Goal: Task Accomplishment & Management: Use online tool/utility

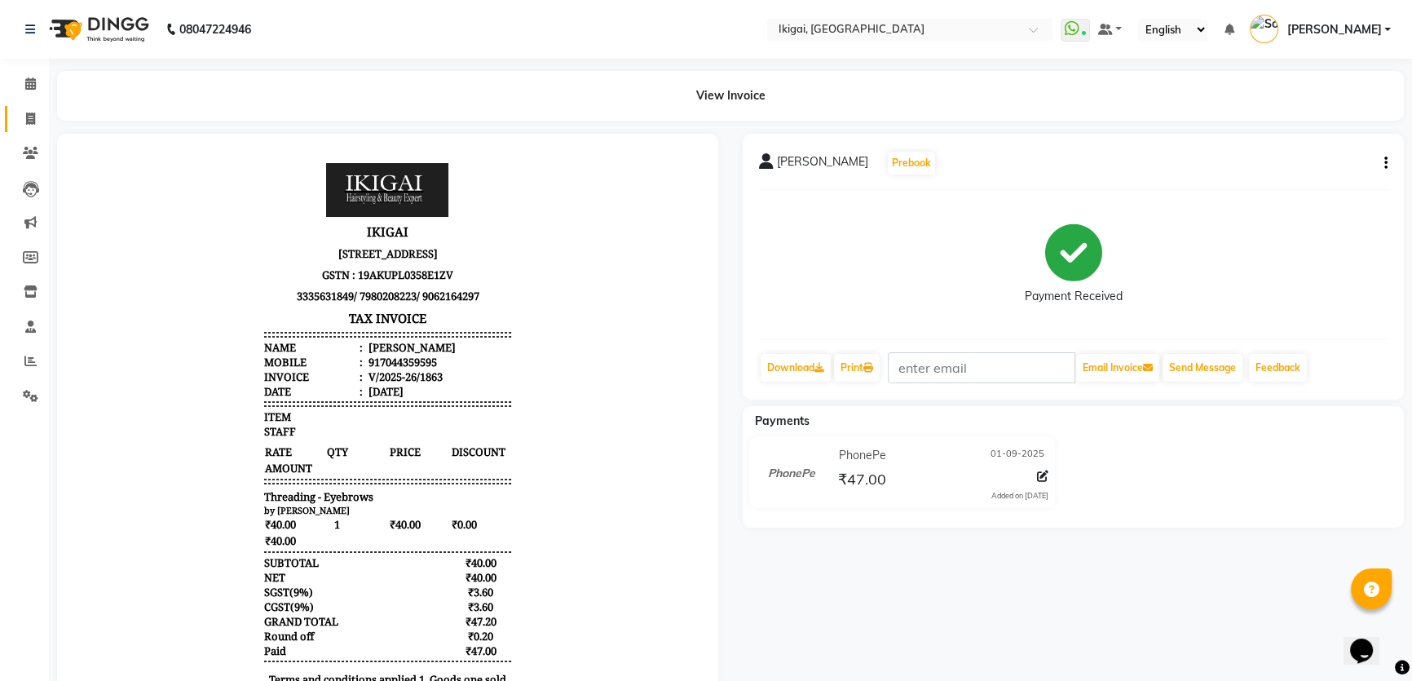
click at [24, 106] on link "Invoice" at bounding box center [24, 119] width 39 height 27
select select "service"
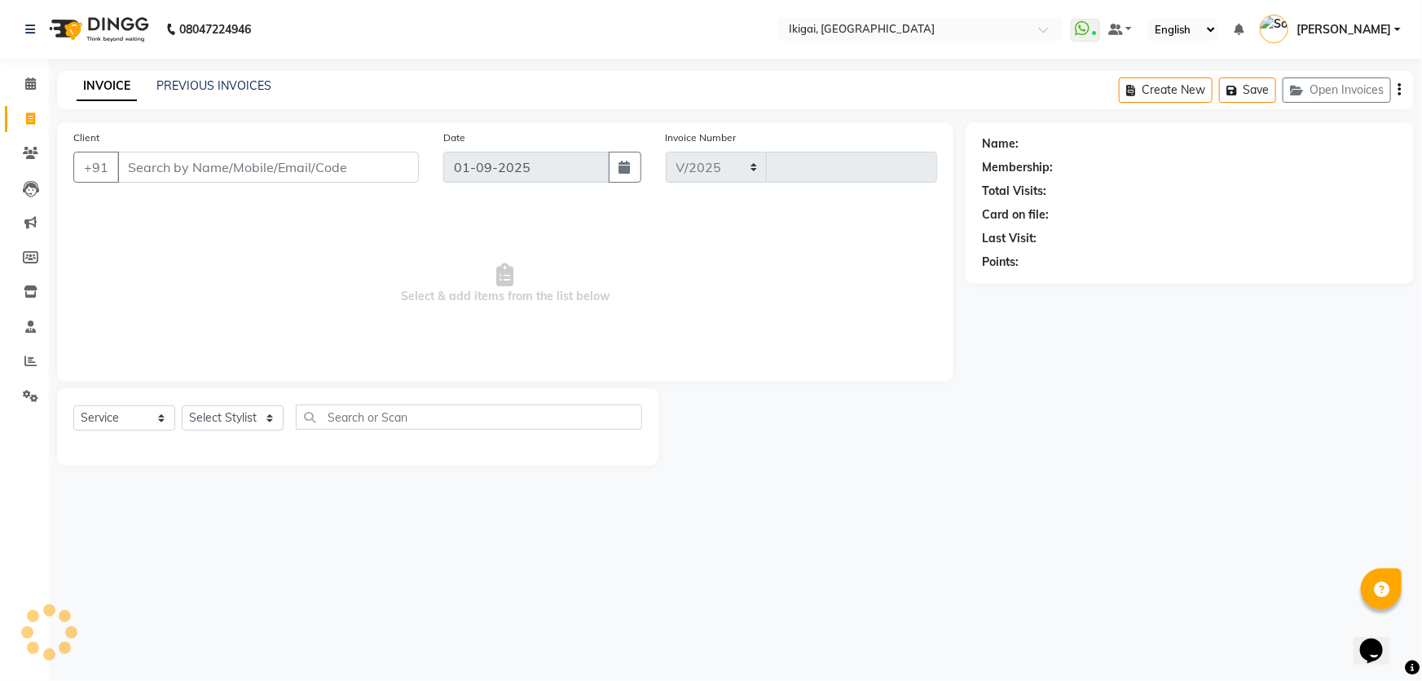
select select "4429"
type input "1864"
type input "9051889404"
click at [386, 157] on button "Add Client" at bounding box center [377, 167] width 84 height 31
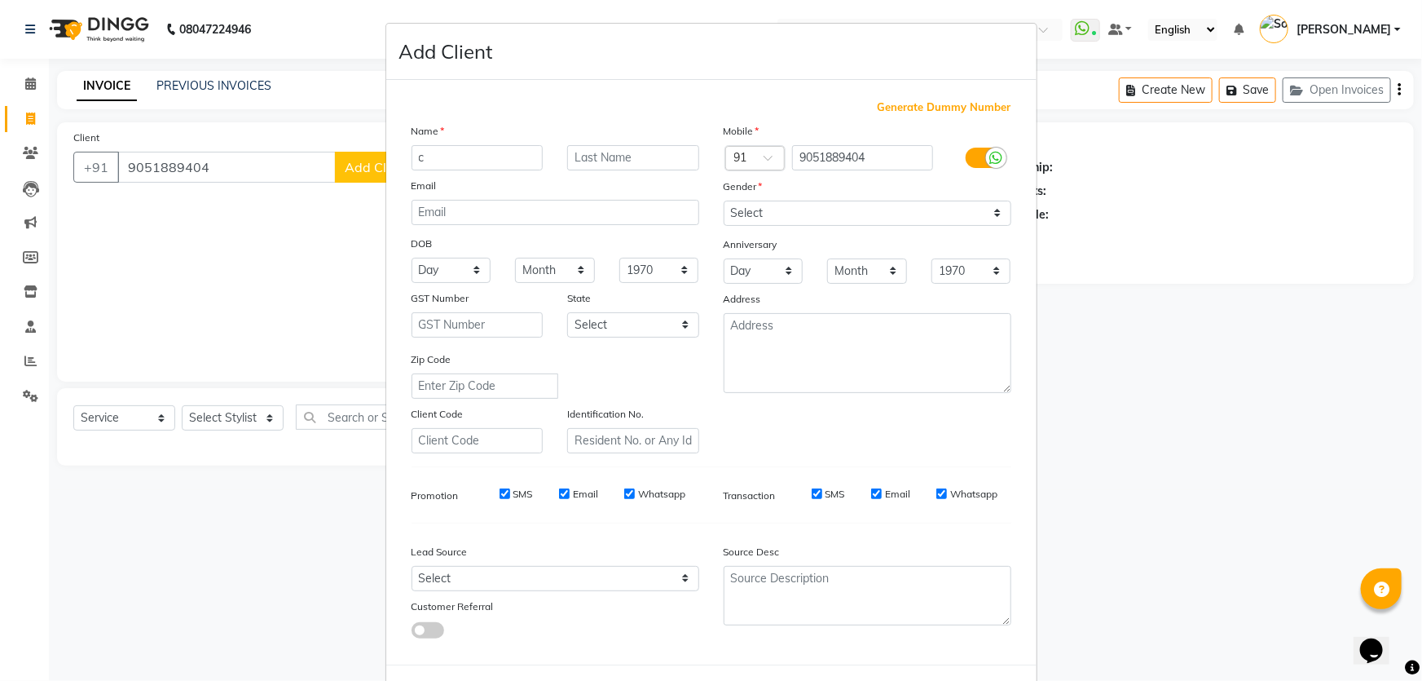
type input "c"
type input "[PERSON_NAME]"
drag, startPoint x: 832, startPoint y: 211, endPoint x: 830, endPoint y: 221, distance: 10.1
click at [832, 211] on select "Select [DEMOGRAPHIC_DATA] [DEMOGRAPHIC_DATA] Other Prefer Not To Say" at bounding box center [868, 213] width 288 height 25
select select "[DEMOGRAPHIC_DATA]"
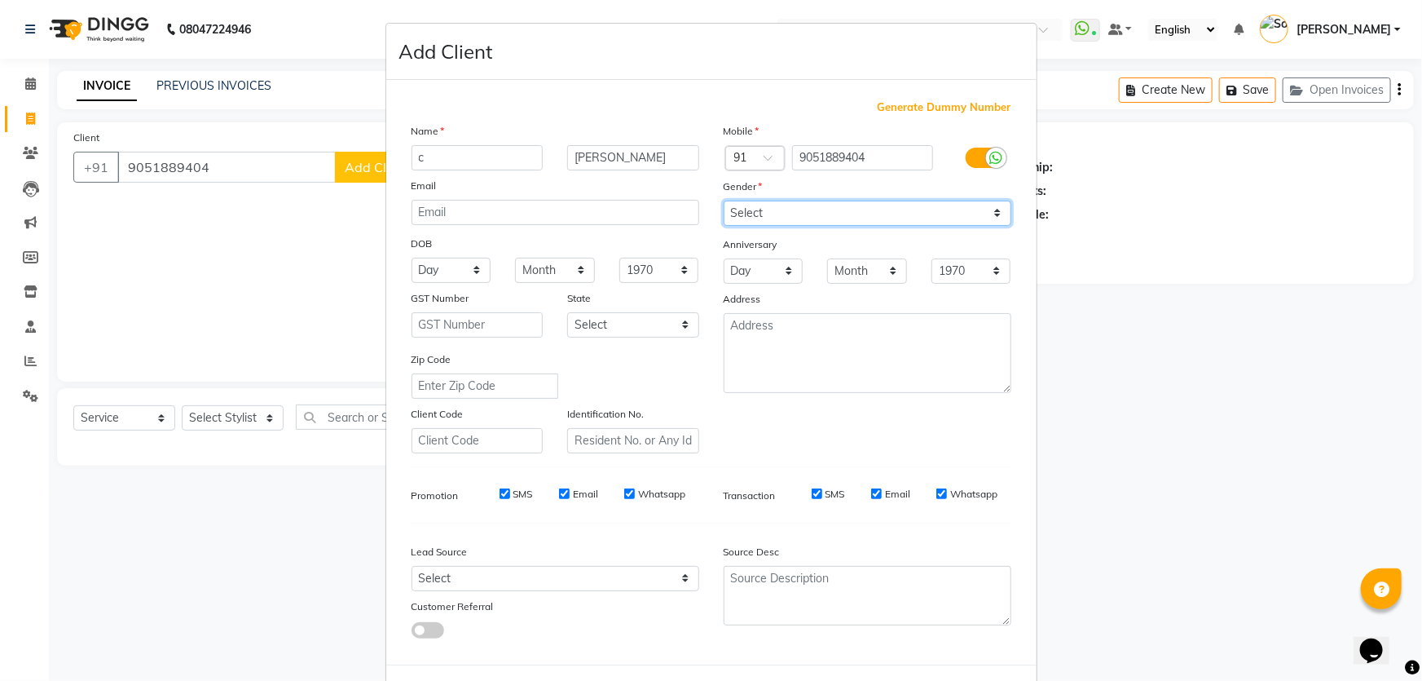
click at [724, 201] on select "Select [DEMOGRAPHIC_DATA] [DEMOGRAPHIC_DATA] Other Prefer Not To Say" at bounding box center [868, 213] width 288 height 25
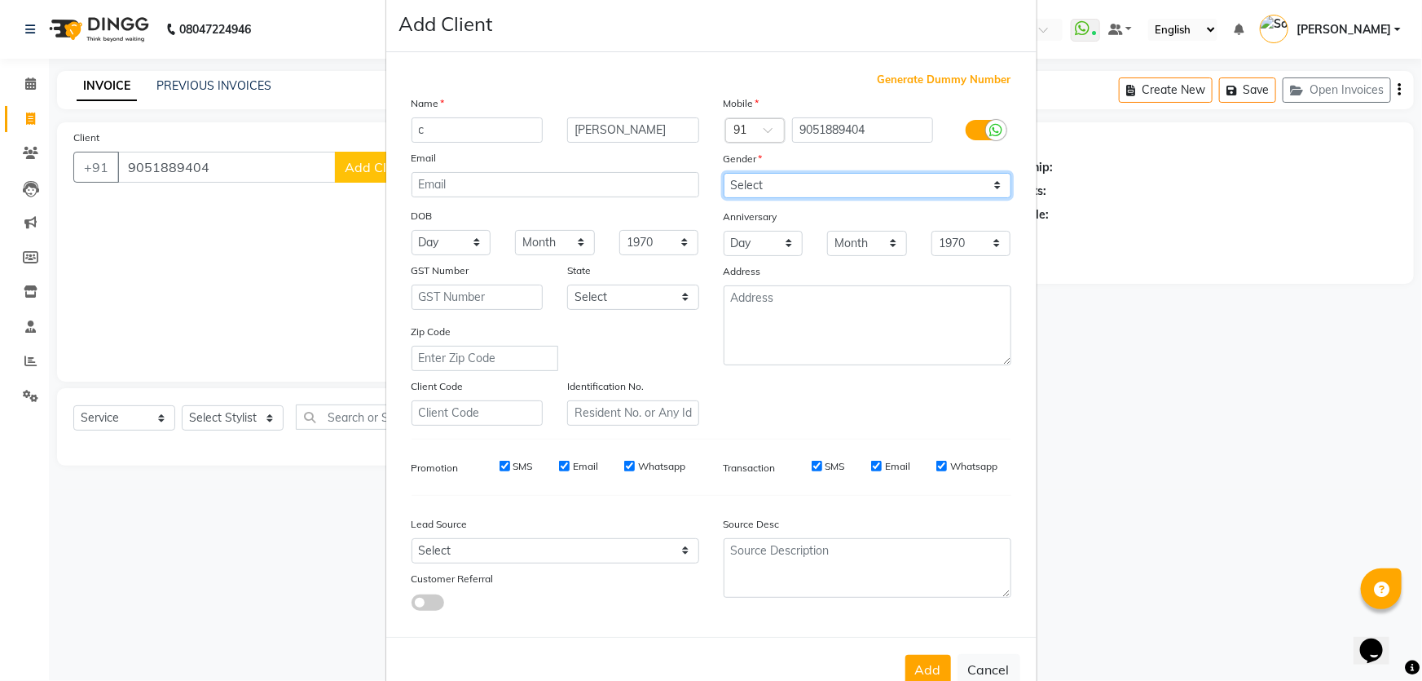
scroll to position [76, 0]
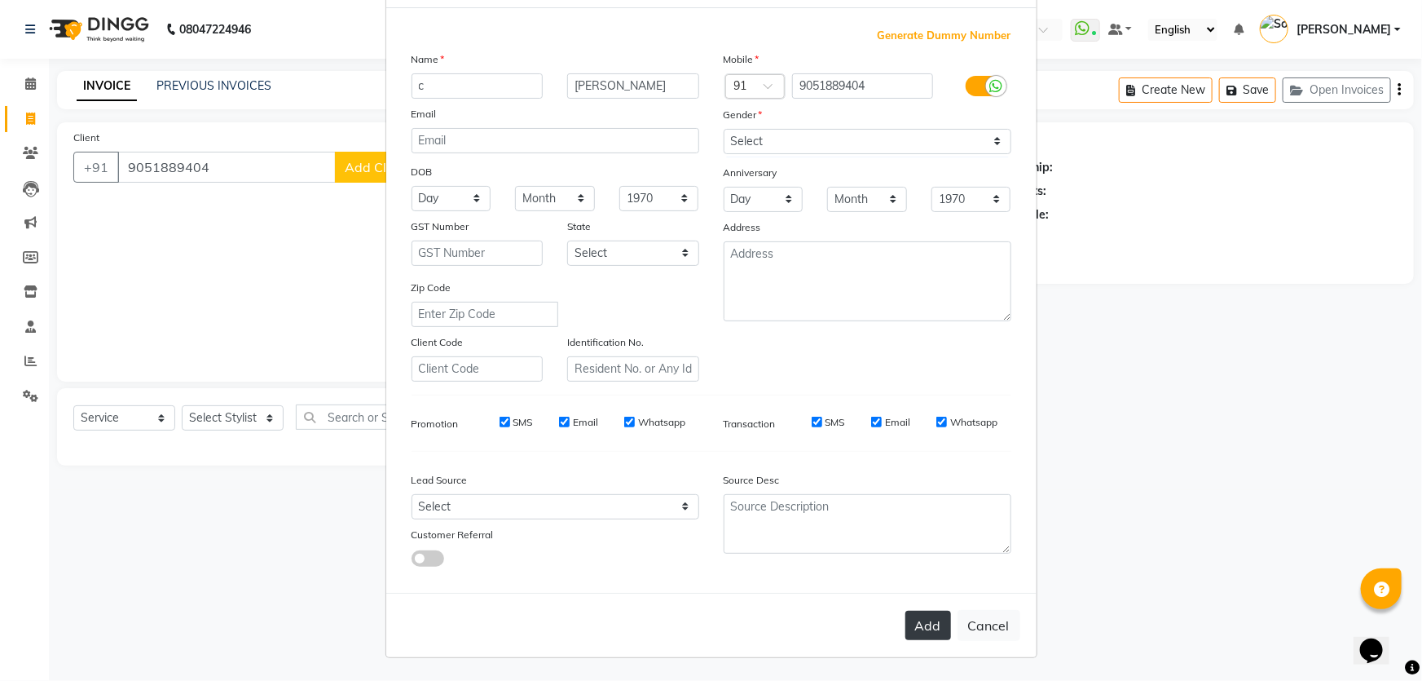
click at [933, 627] on button "Add" at bounding box center [929, 625] width 46 height 29
select select
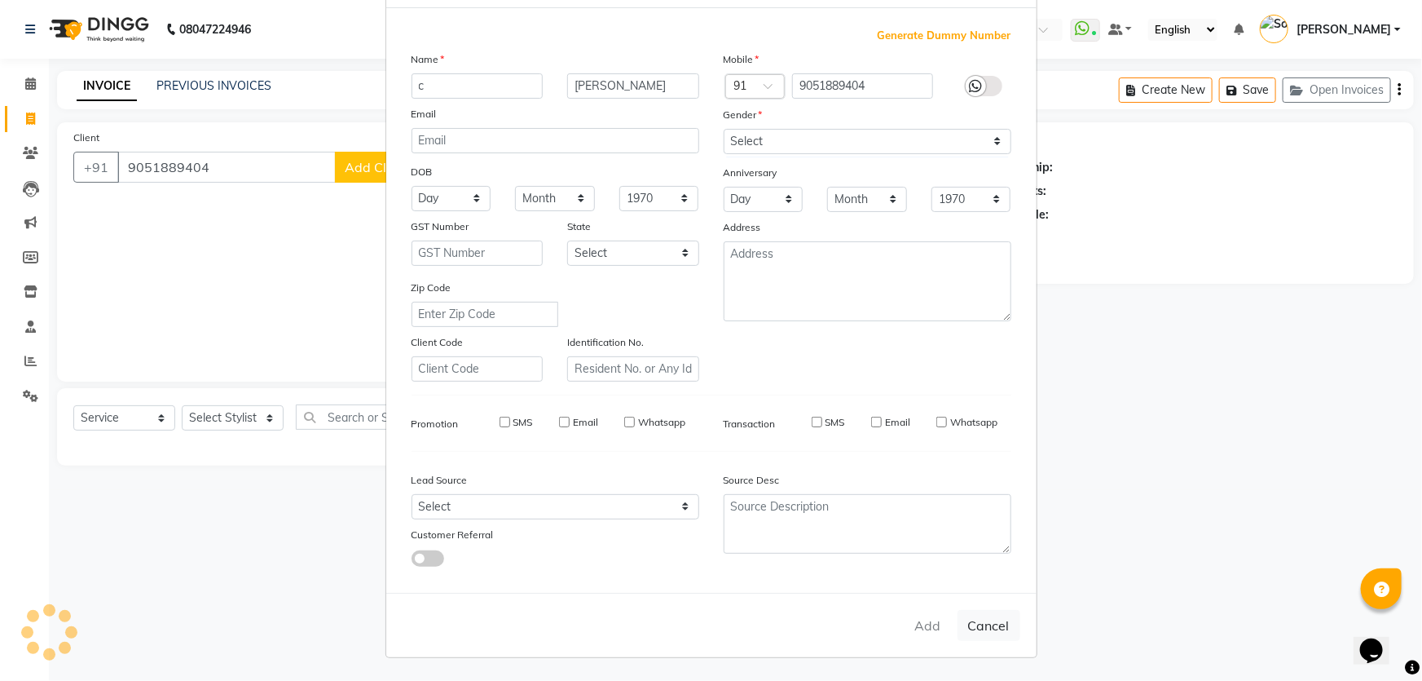
select select
checkbox input "false"
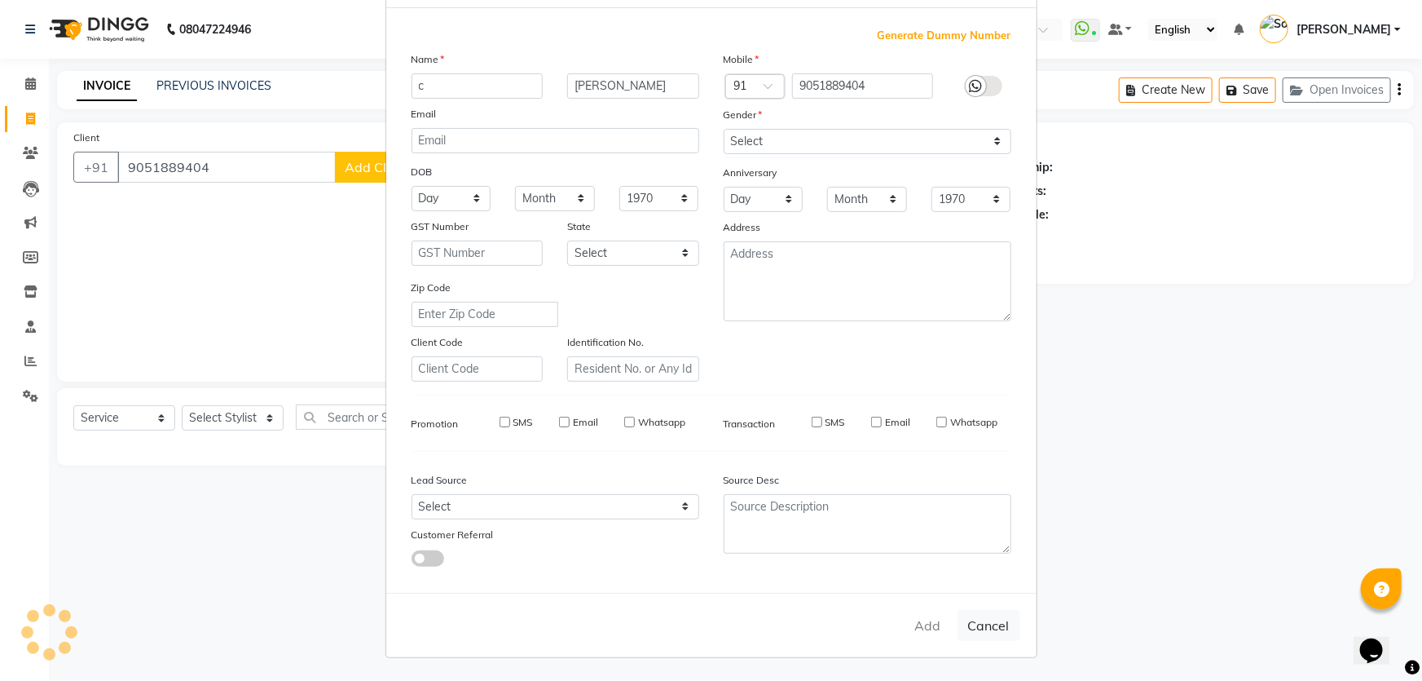
checkbox input "false"
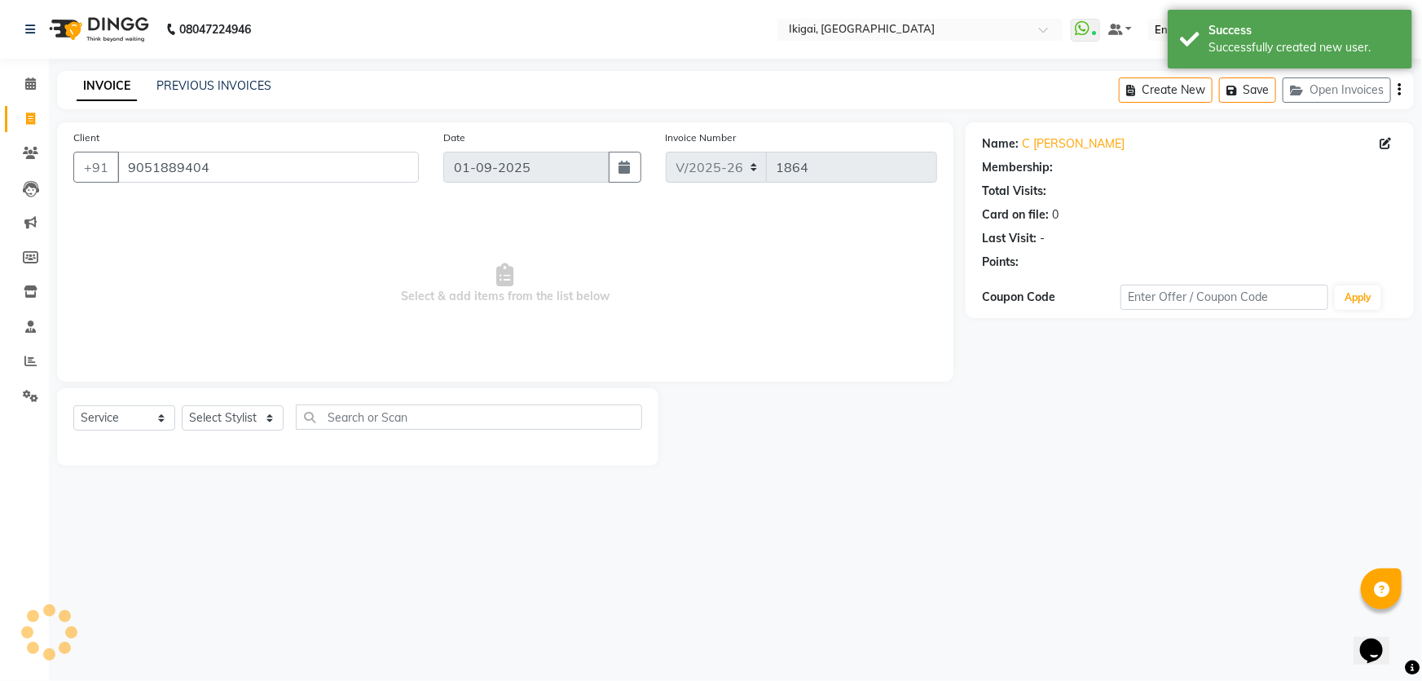
select select "1: Object"
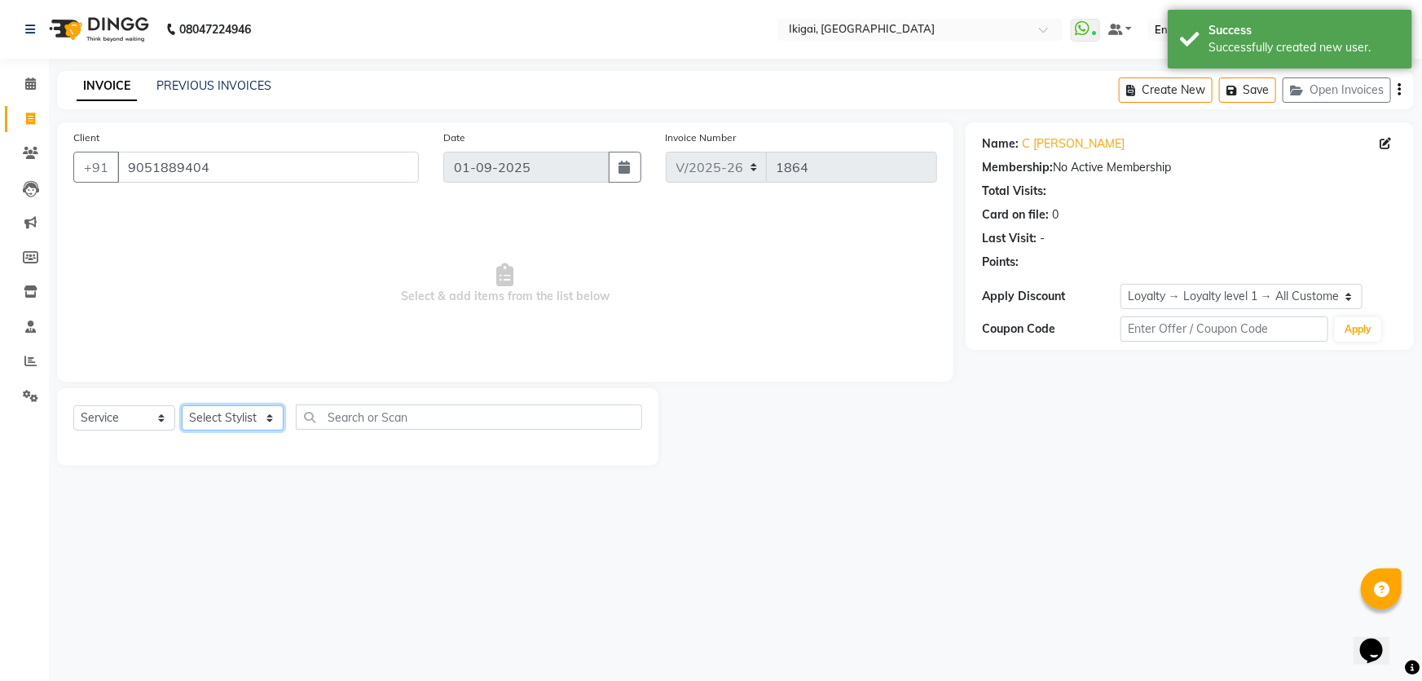
click at [222, 421] on select "Select Stylist [PERSON_NAME] gopal 2 [PERSON_NAME] [PERSON_NAME] [PERSON_NAME] …" at bounding box center [233, 417] width 102 height 25
select select "82254"
click at [182, 405] on select "Select Stylist [PERSON_NAME] gopal 2 [PERSON_NAME] [PERSON_NAME] [PERSON_NAME] …" at bounding box center [233, 417] width 102 height 25
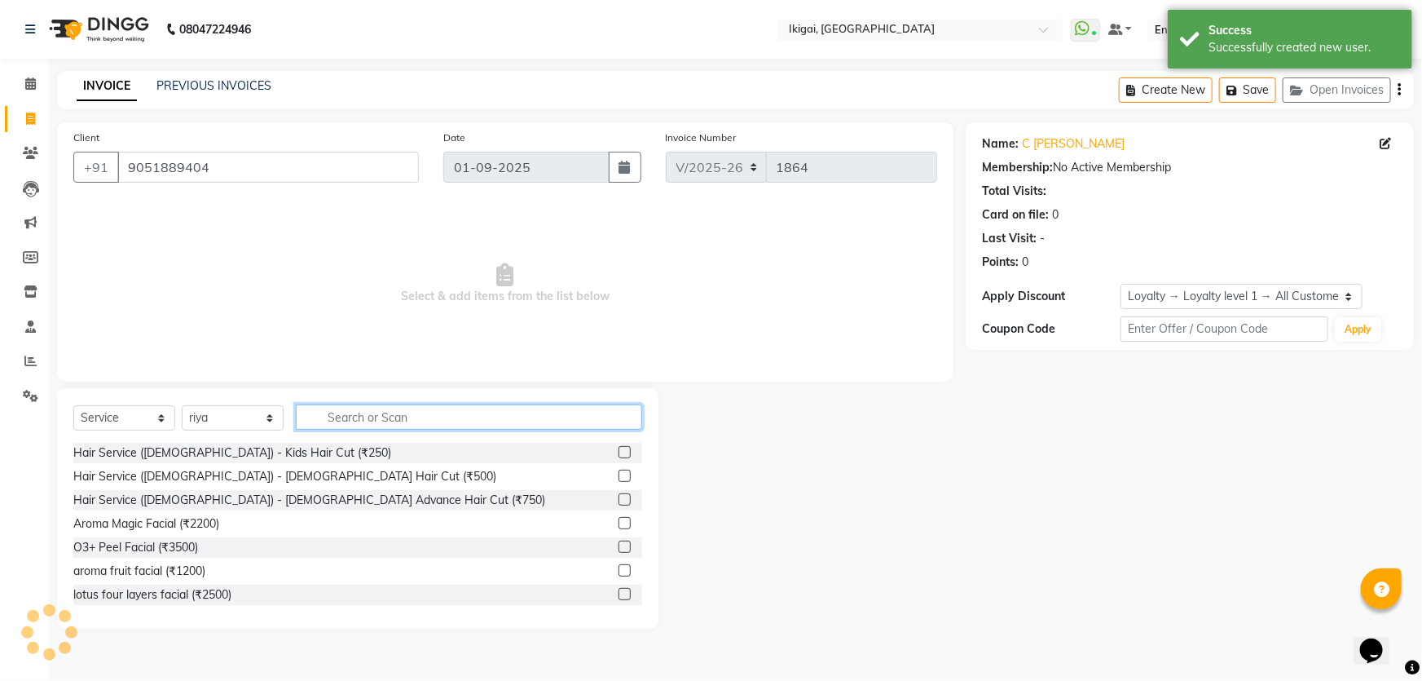
click at [359, 424] on input "text" at bounding box center [469, 416] width 346 height 25
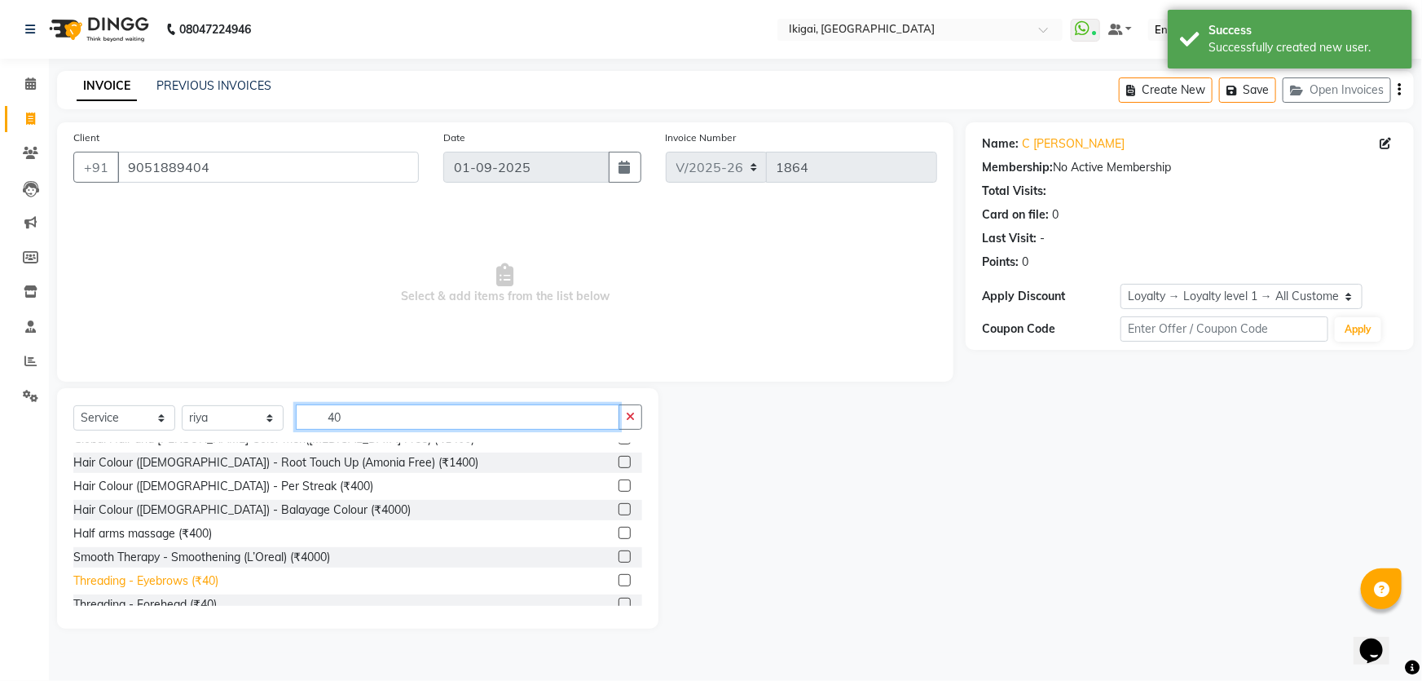
scroll to position [222, 0]
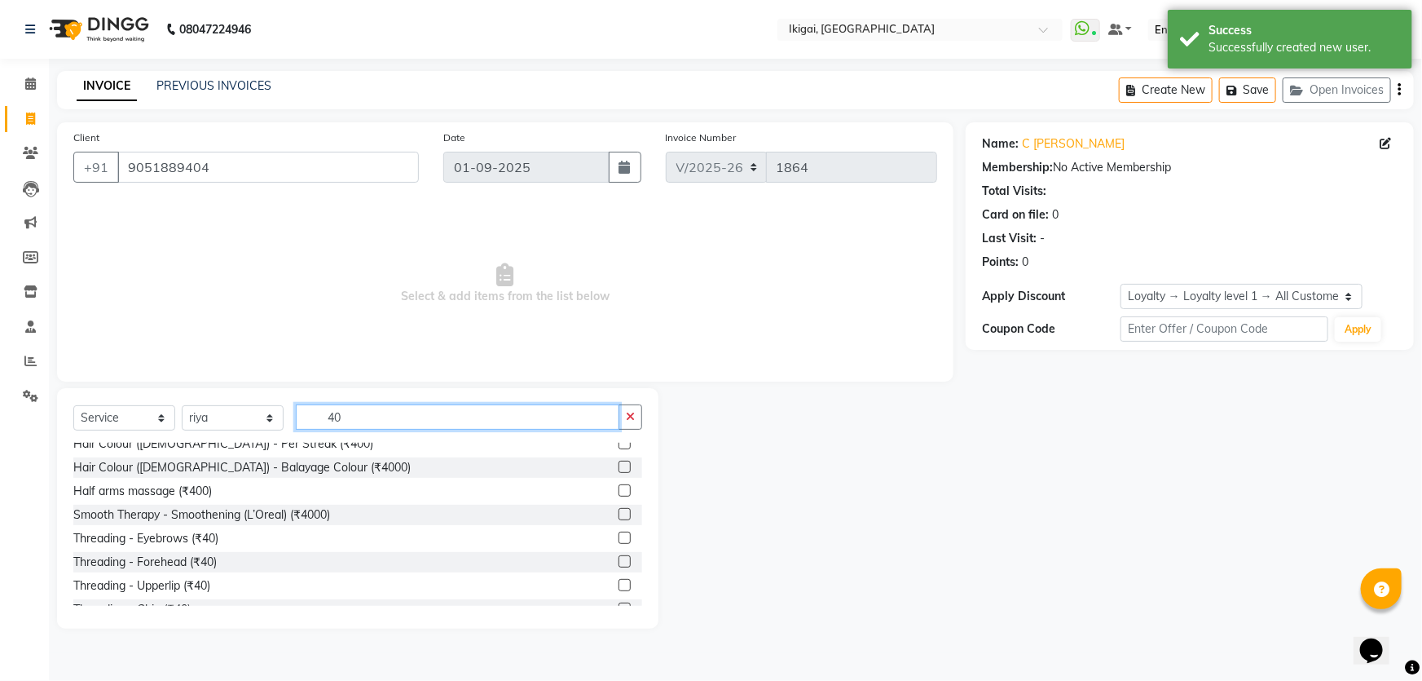
type input "40"
click at [208, 528] on div "Threading - Eyebrows (₹40)" at bounding box center [357, 538] width 569 height 20
click at [205, 537] on div "Threading - Eyebrows (₹40)" at bounding box center [145, 538] width 145 height 17
checkbox input "false"
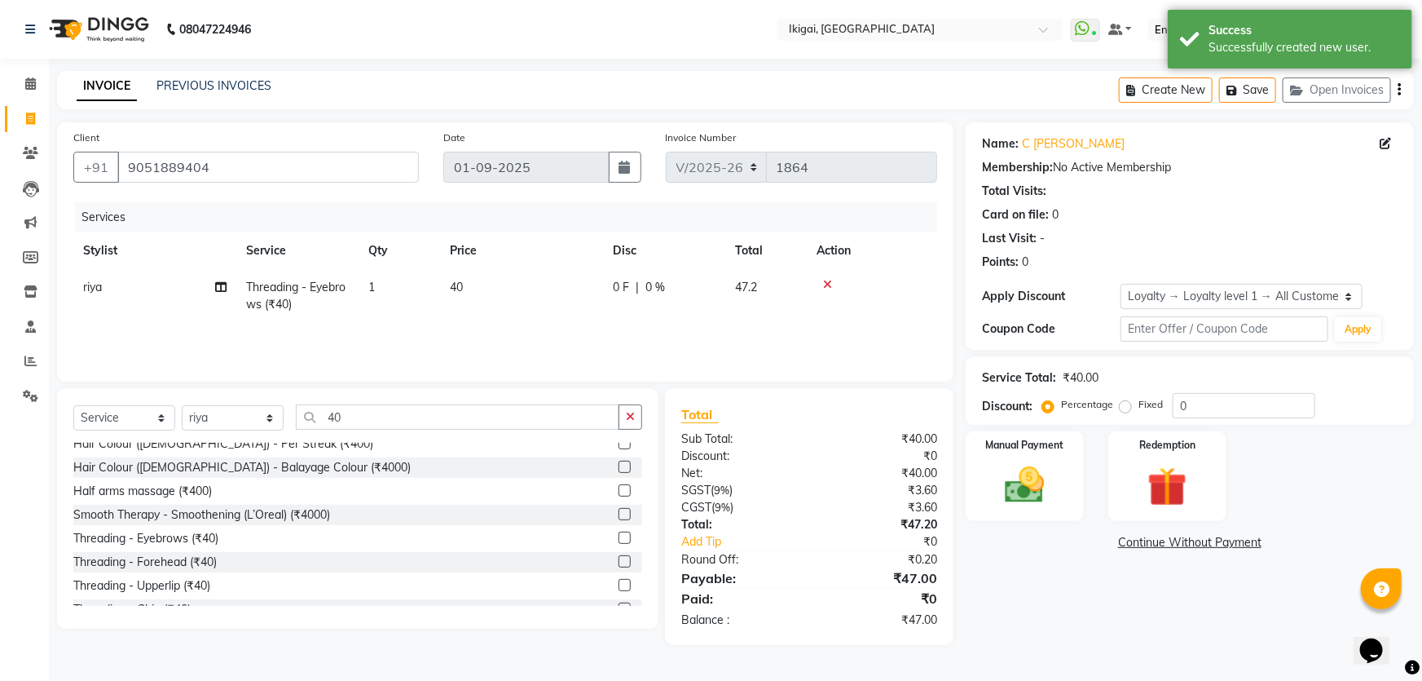
click at [382, 282] on td "1" at bounding box center [400, 296] width 82 height 54
select select "82254"
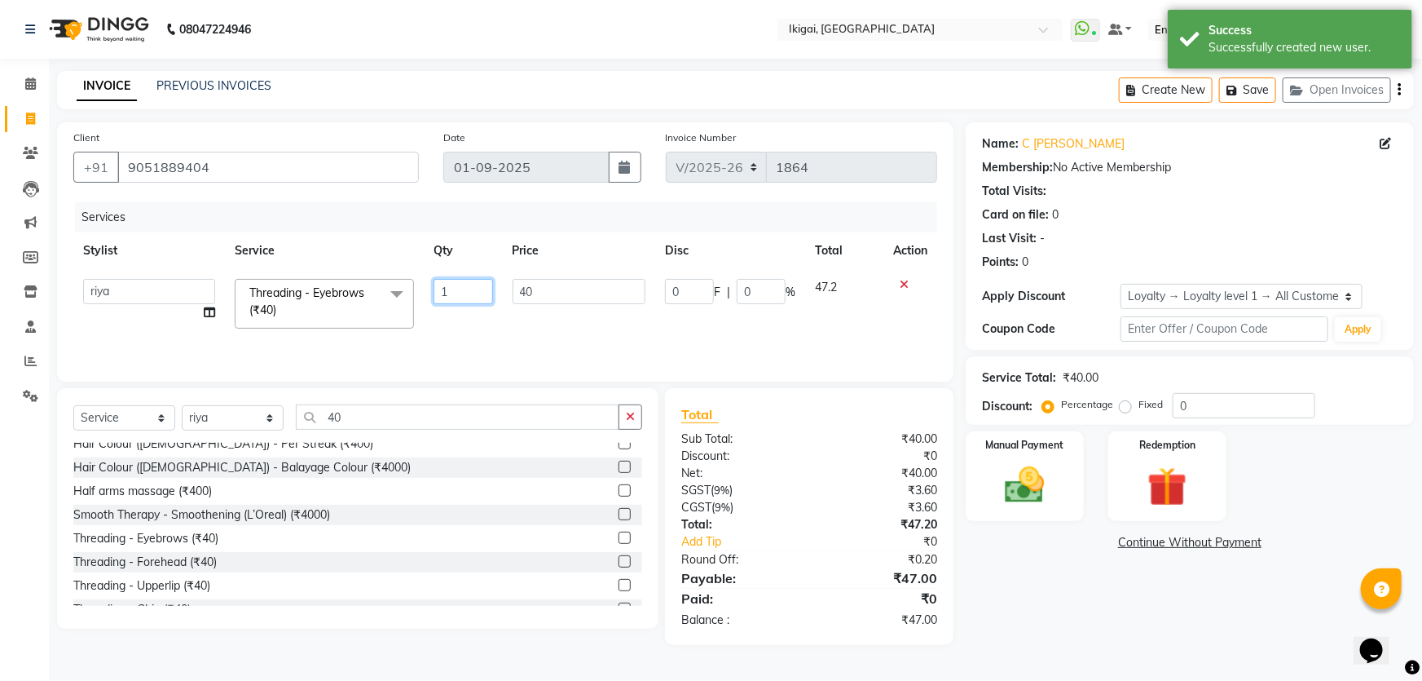
click at [465, 286] on input "1" at bounding box center [464, 291] width 60 height 25
type input "2"
click at [1013, 589] on div "Name: C [PERSON_NAME] Membership: No Active Membership Total Visits: Card on fi…" at bounding box center [1196, 383] width 461 height 522
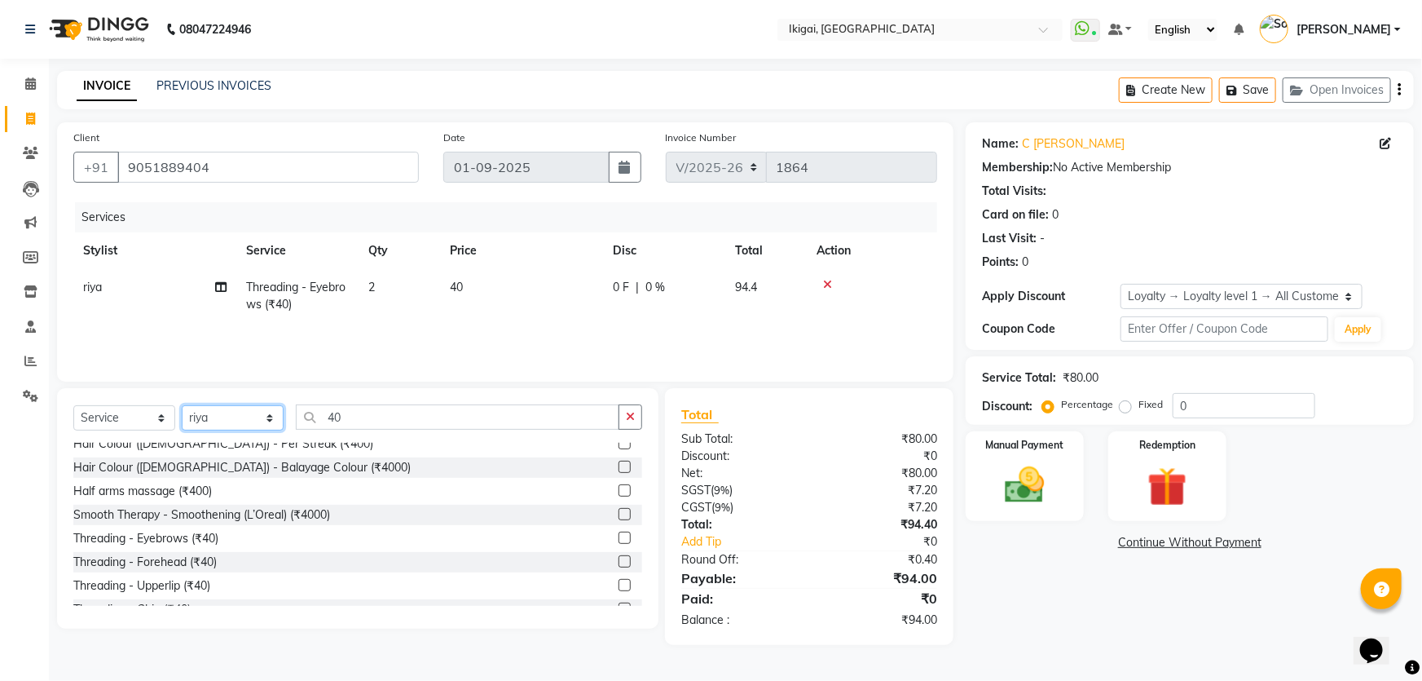
click at [254, 425] on select "Select Stylist [PERSON_NAME] gopal 2 [PERSON_NAME] [PERSON_NAME] [PERSON_NAME] …" at bounding box center [233, 417] width 102 height 25
select select "63198"
click at [182, 405] on select "Select Stylist [PERSON_NAME] gopal 2 [PERSON_NAME] [PERSON_NAME] [PERSON_NAME] …" at bounding box center [233, 417] width 102 height 25
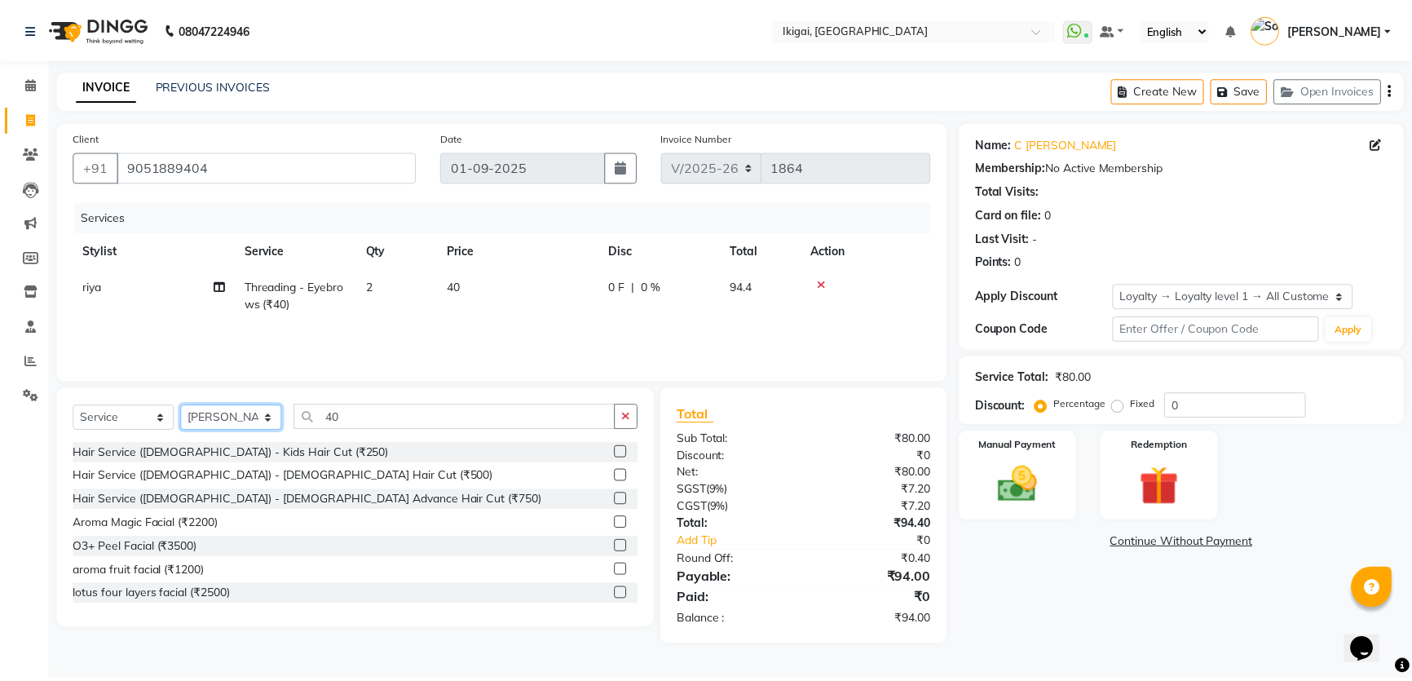
scroll to position [0, 0]
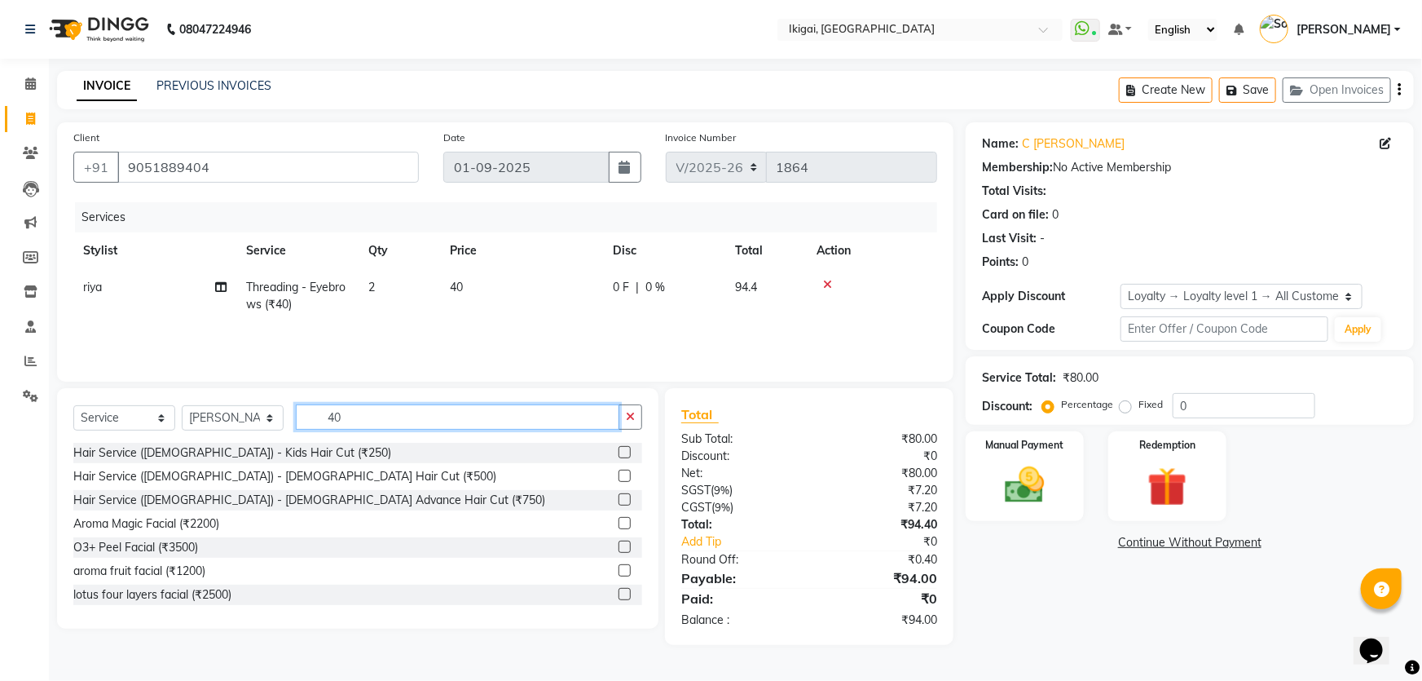
click at [328, 422] on input "40" at bounding box center [458, 416] width 324 height 25
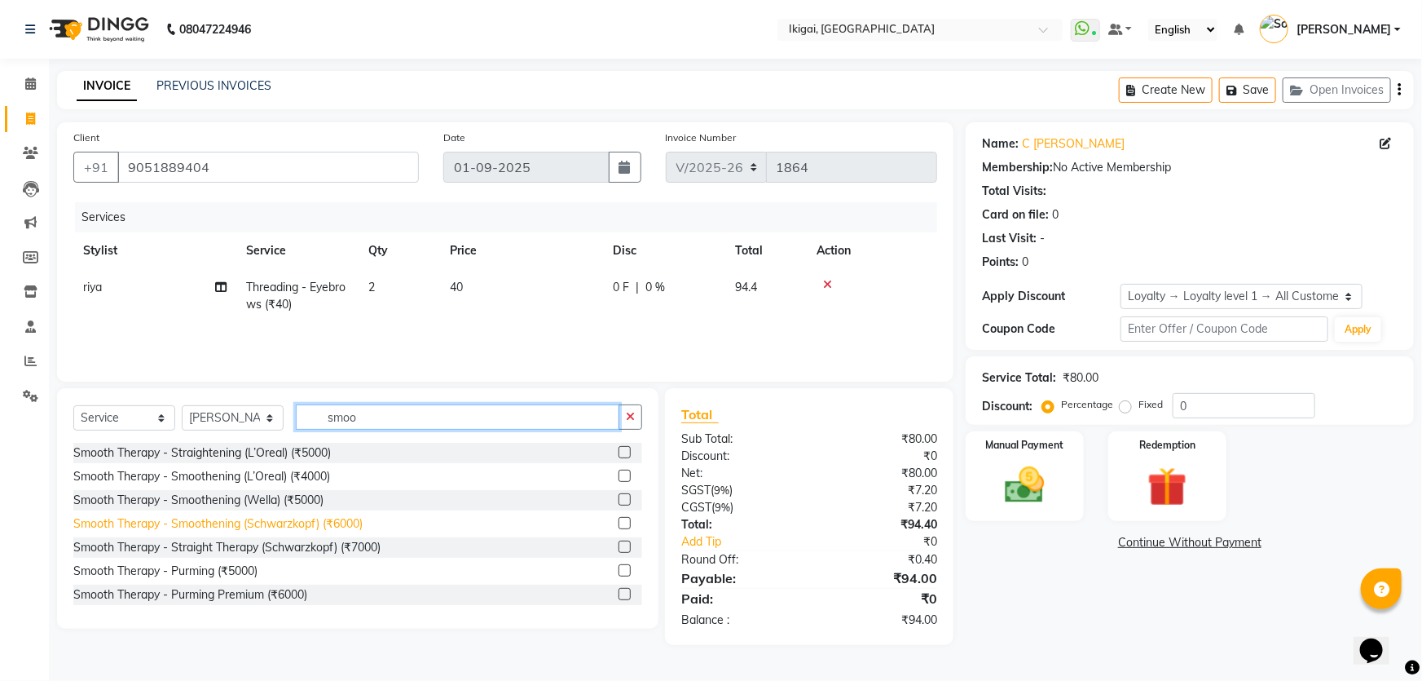
type input "smoo"
click at [312, 522] on div "Smooth Therapy - Smoothening (Schwarzkopf) (₹6000)" at bounding box center [217, 523] width 289 height 17
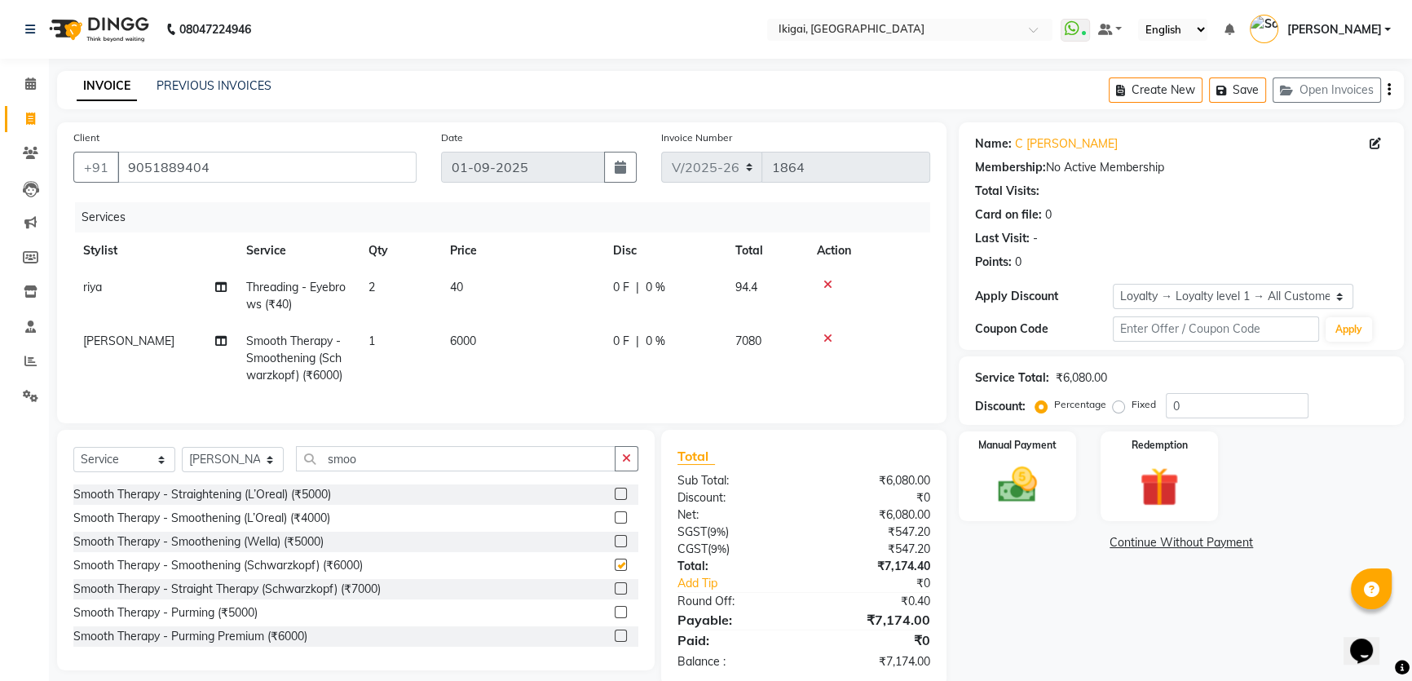
checkbox input "false"
click at [473, 336] on span "6000" at bounding box center [463, 340] width 26 height 15
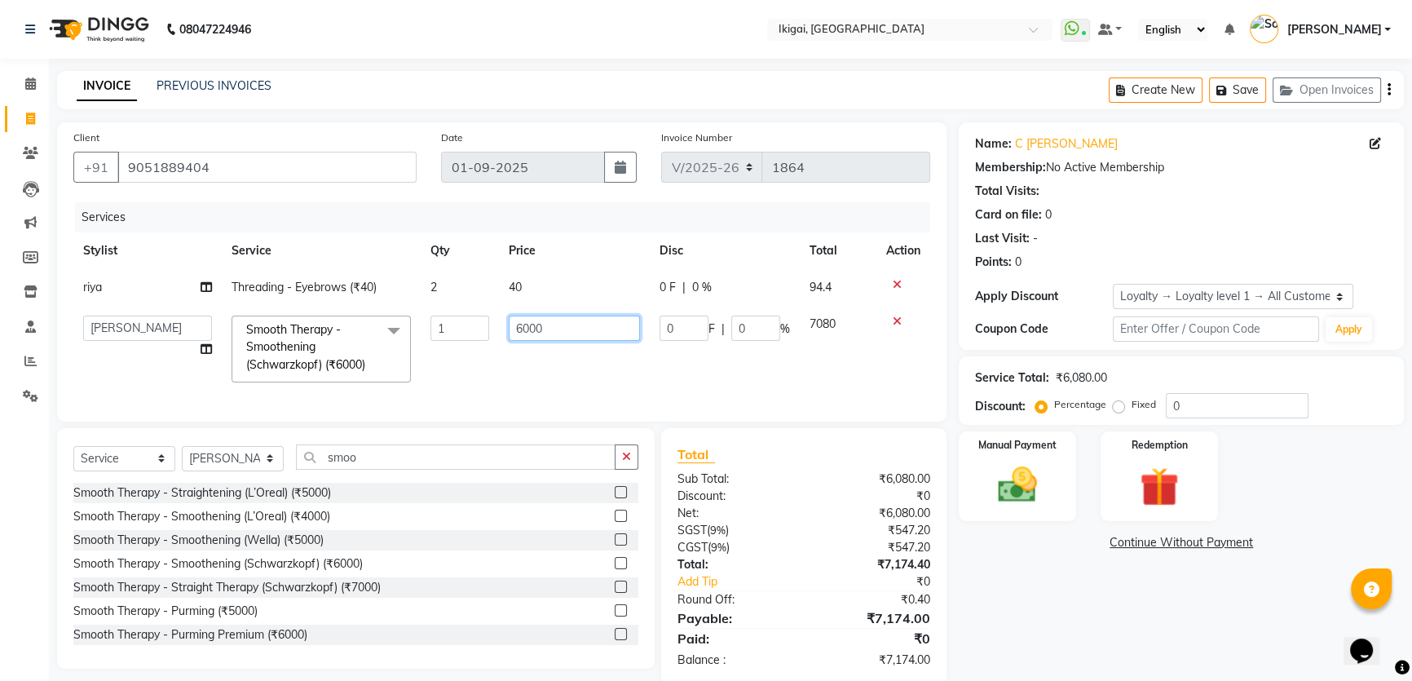
click at [514, 335] on input "6000" at bounding box center [574, 327] width 131 height 25
type input "3999"
click at [1018, 606] on div "Name: C [PERSON_NAME] Membership: No Active Membership Total Visits: Card on fi…" at bounding box center [1187, 403] width 457 height 562
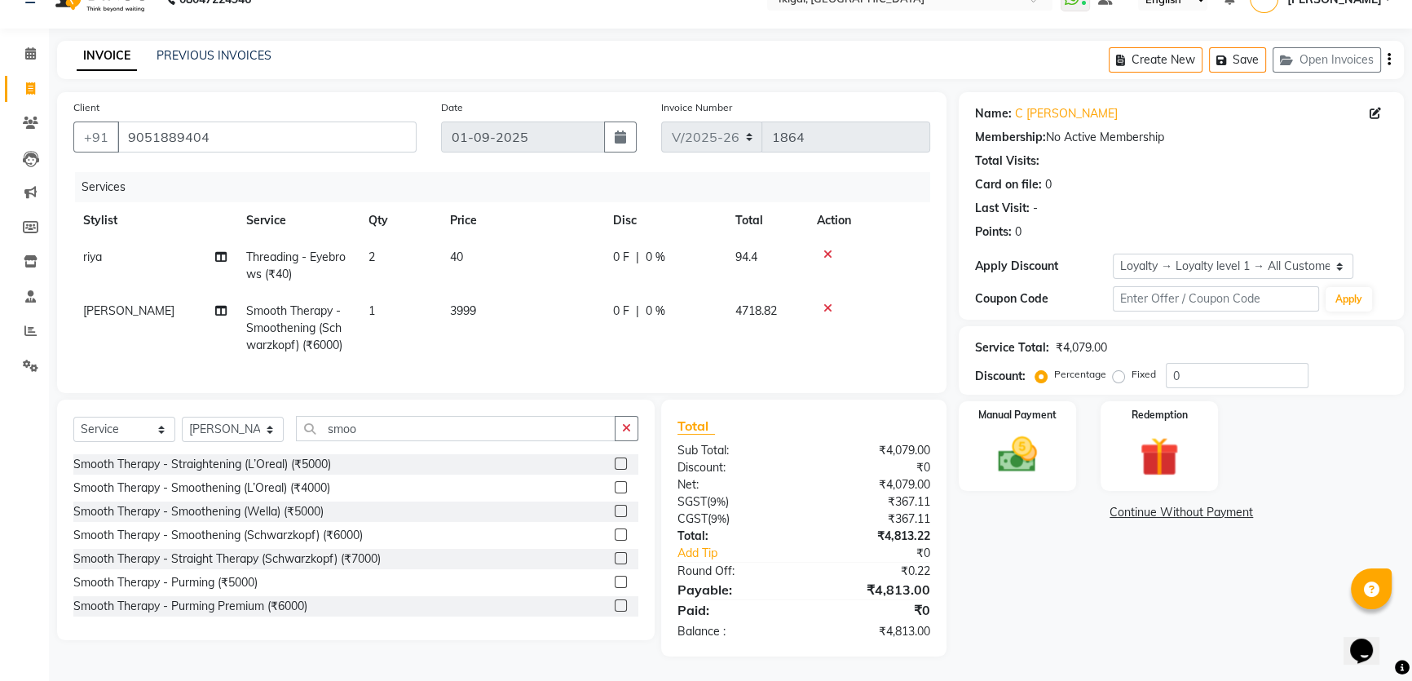
scroll to position [41, 0]
click at [416, 430] on input "smoo" at bounding box center [456, 428] width 320 height 25
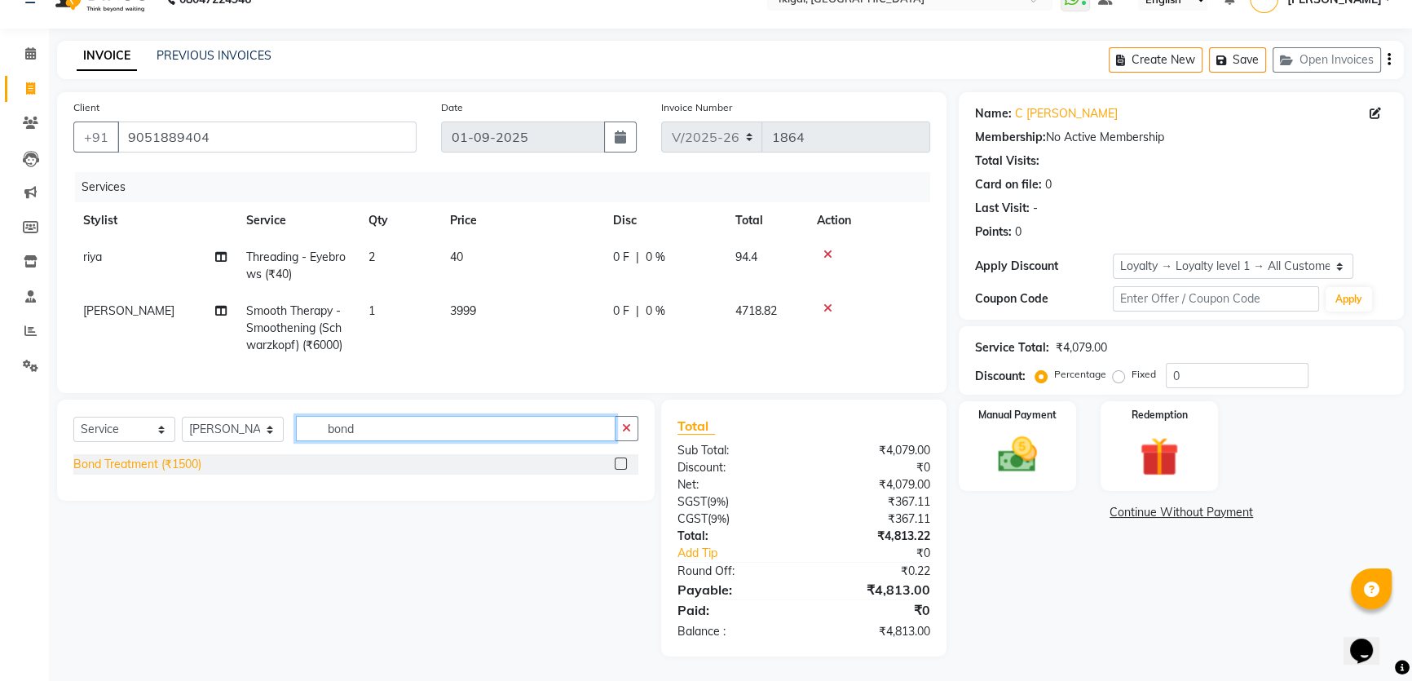
type input "bond"
click at [179, 468] on div "Bond Treatment (₹1500)" at bounding box center [137, 464] width 128 height 17
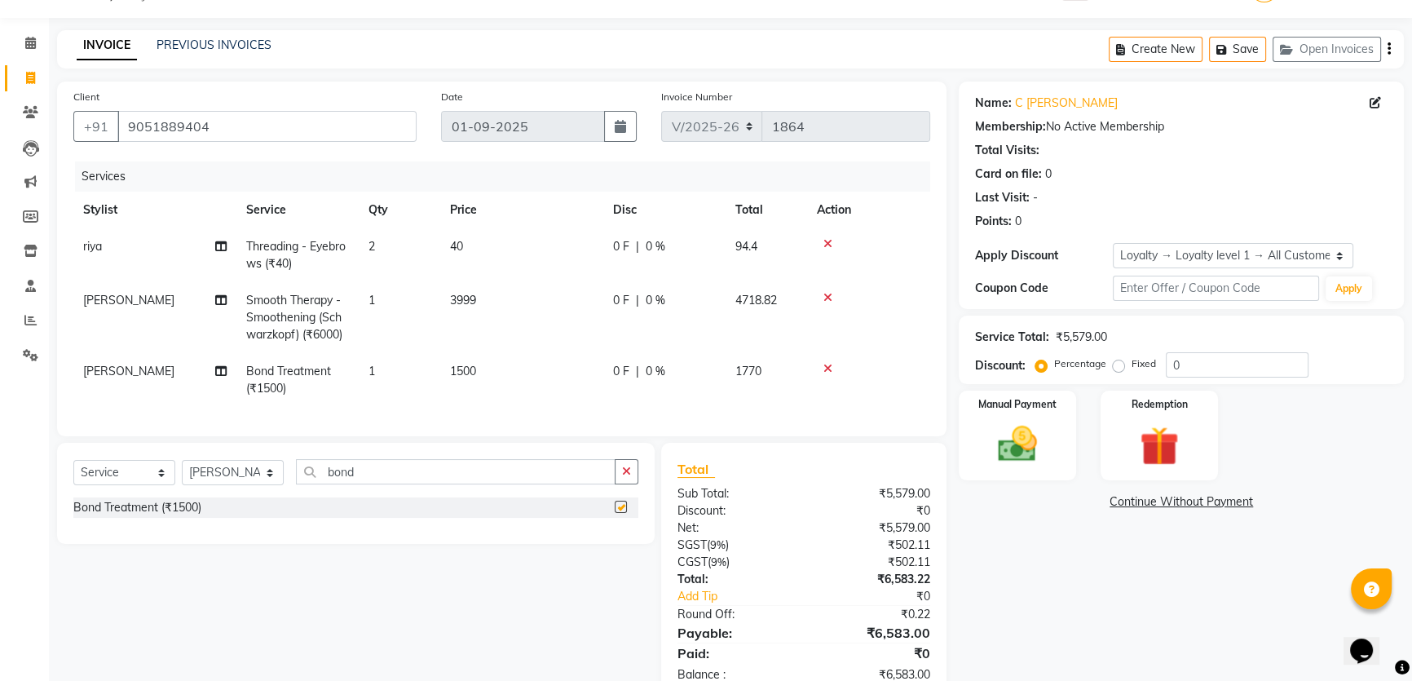
checkbox input "false"
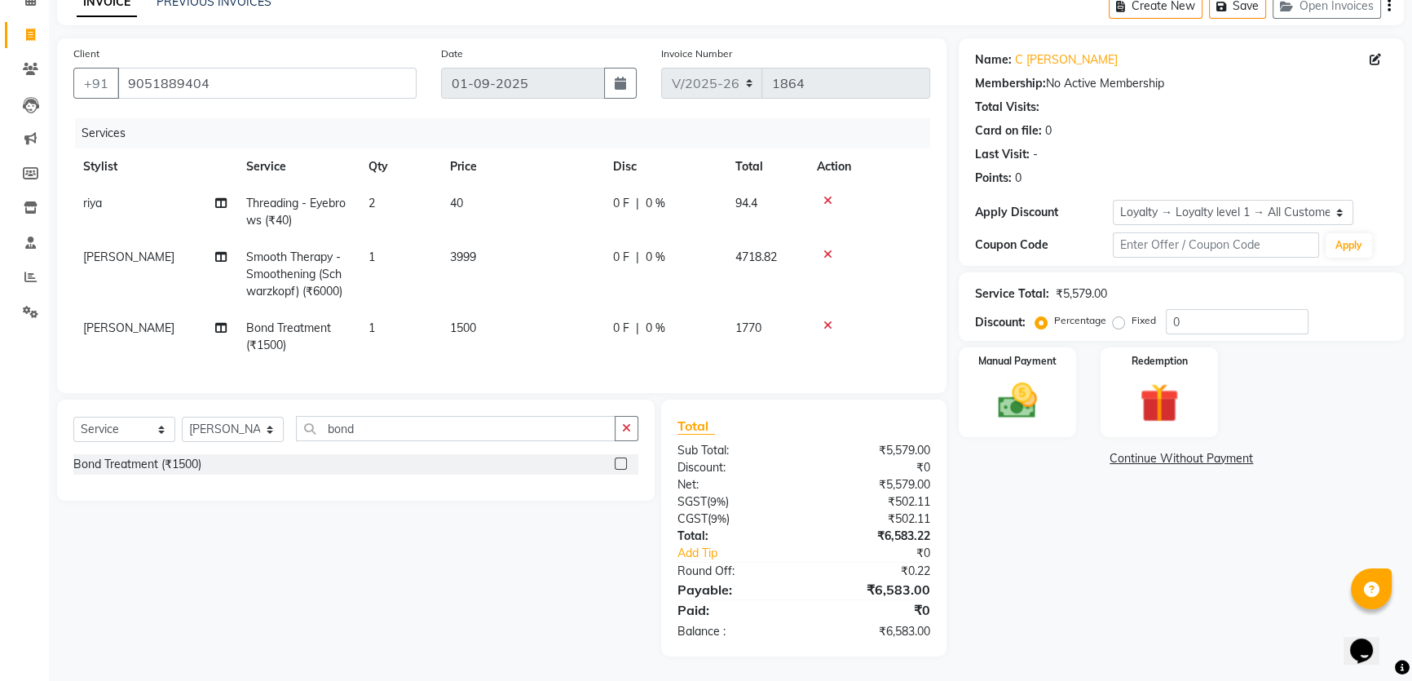
click at [466, 320] on span "1500" at bounding box center [463, 327] width 26 height 15
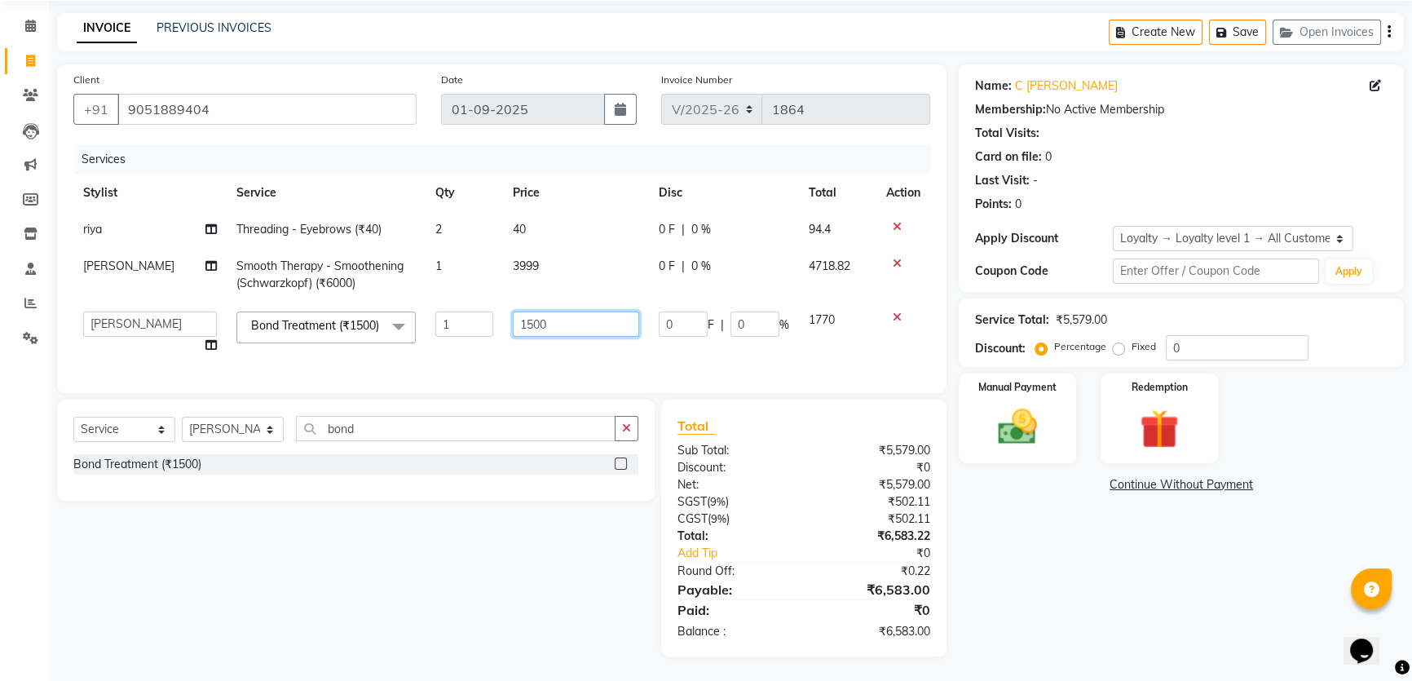
click at [527, 311] on input "1500" at bounding box center [576, 323] width 126 height 25
type input "1000"
click at [1114, 599] on div "Name: C [PERSON_NAME] Membership: No Active Membership Total Visits: Card on fi…" at bounding box center [1187, 360] width 457 height 592
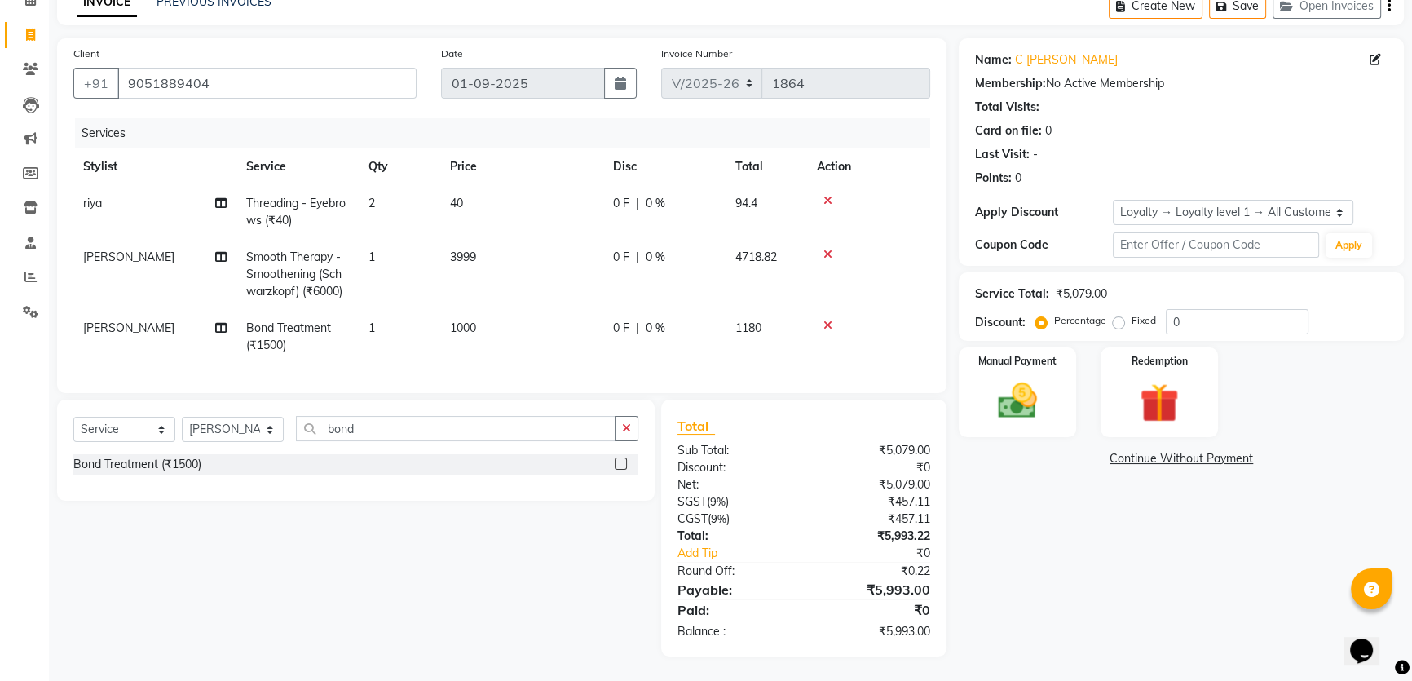
scroll to position [95, 0]
click at [1007, 389] on img at bounding box center [1018, 400] width 66 height 46
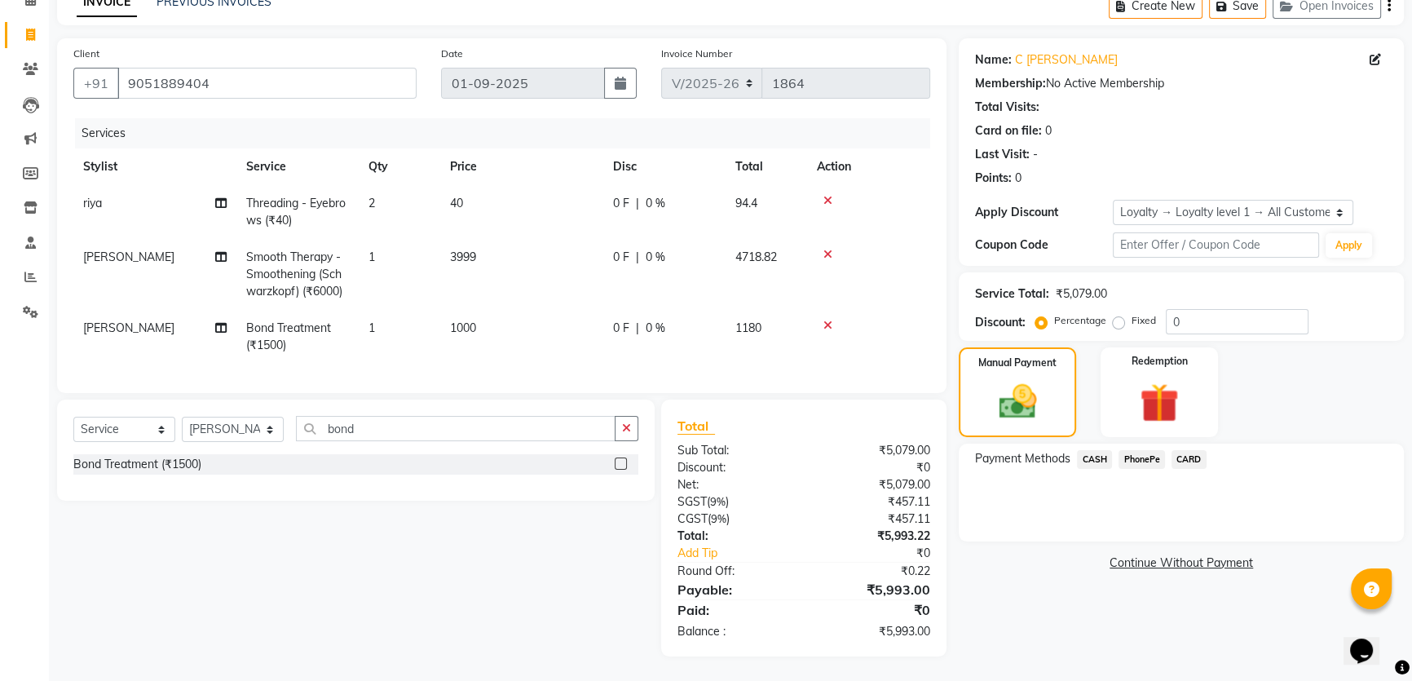
click at [1188, 450] on span "CARD" at bounding box center [1188, 459] width 35 height 19
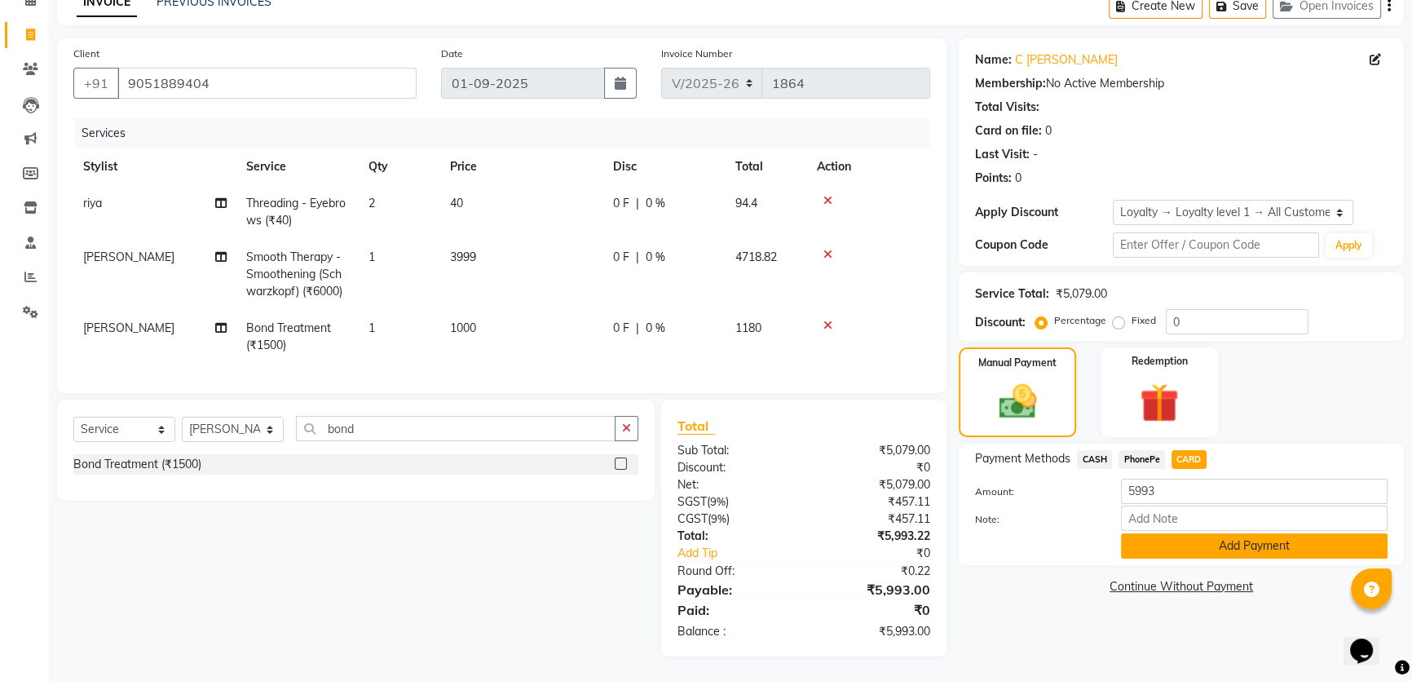
click at [1213, 533] on button "Add Payment" at bounding box center [1254, 545] width 267 height 25
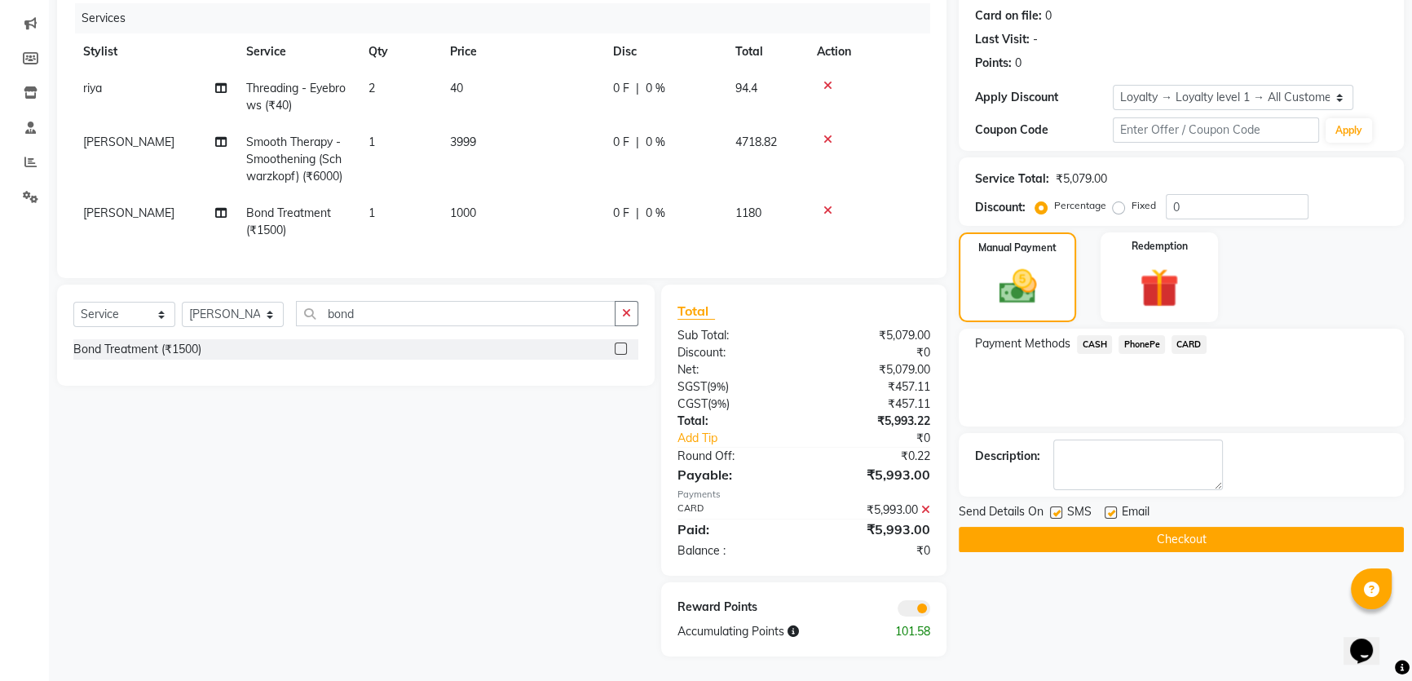
scroll to position [210, 0]
click at [1058, 527] on button "Checkout" at bounding box center [1181, 539] width 445 height 25
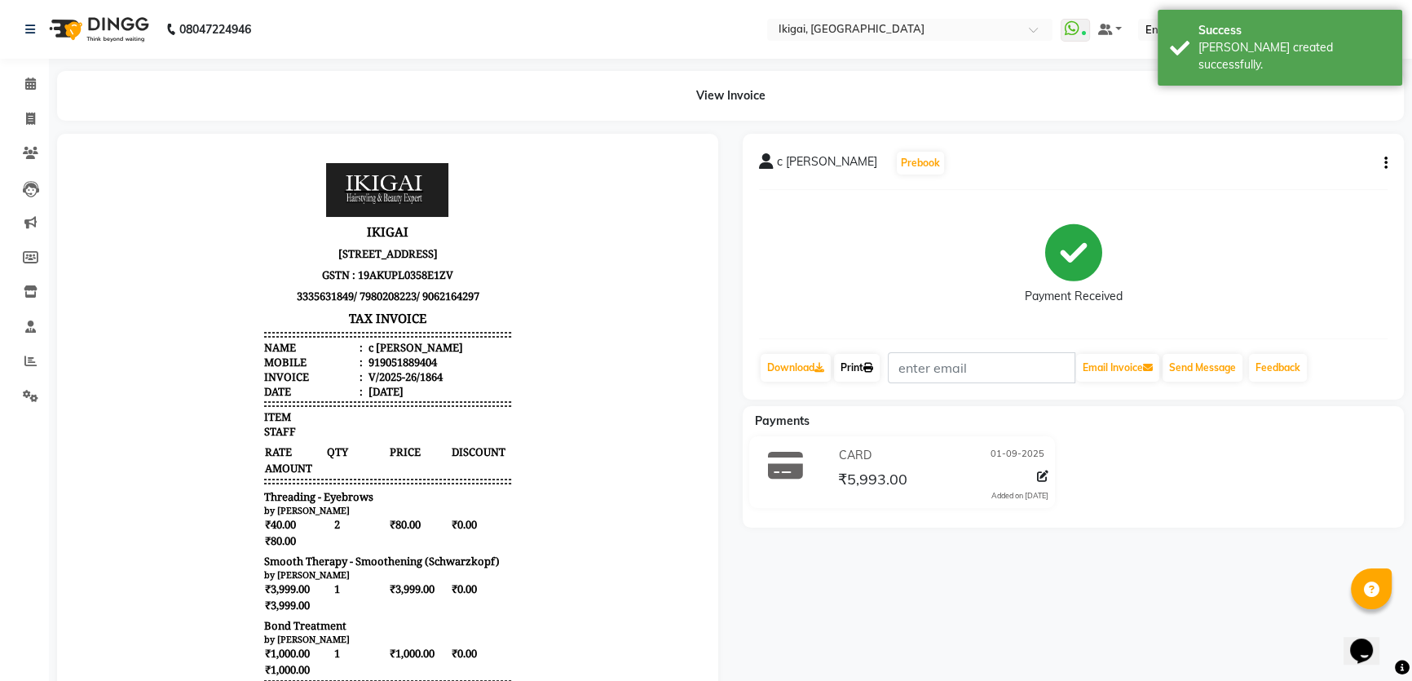
click at [845, 368] on link "Print" at bounding box center [857, 368] width 46 height 28
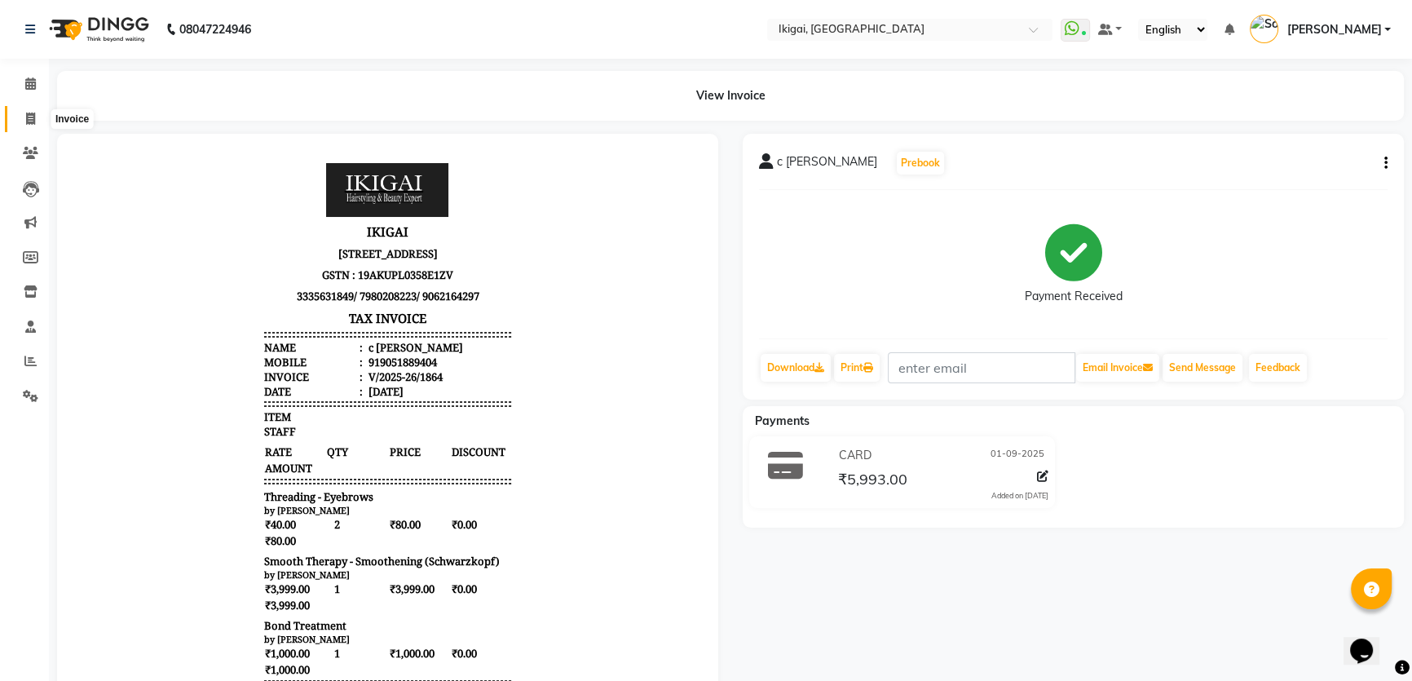
drag, startPoint x: 21, startPoint y: 112, endPoint x: 37, endPoint y: 116, distance: 15.8
click at [22, 113] on span at bounding box center [30, 119] width 29 height 19
select select "service"
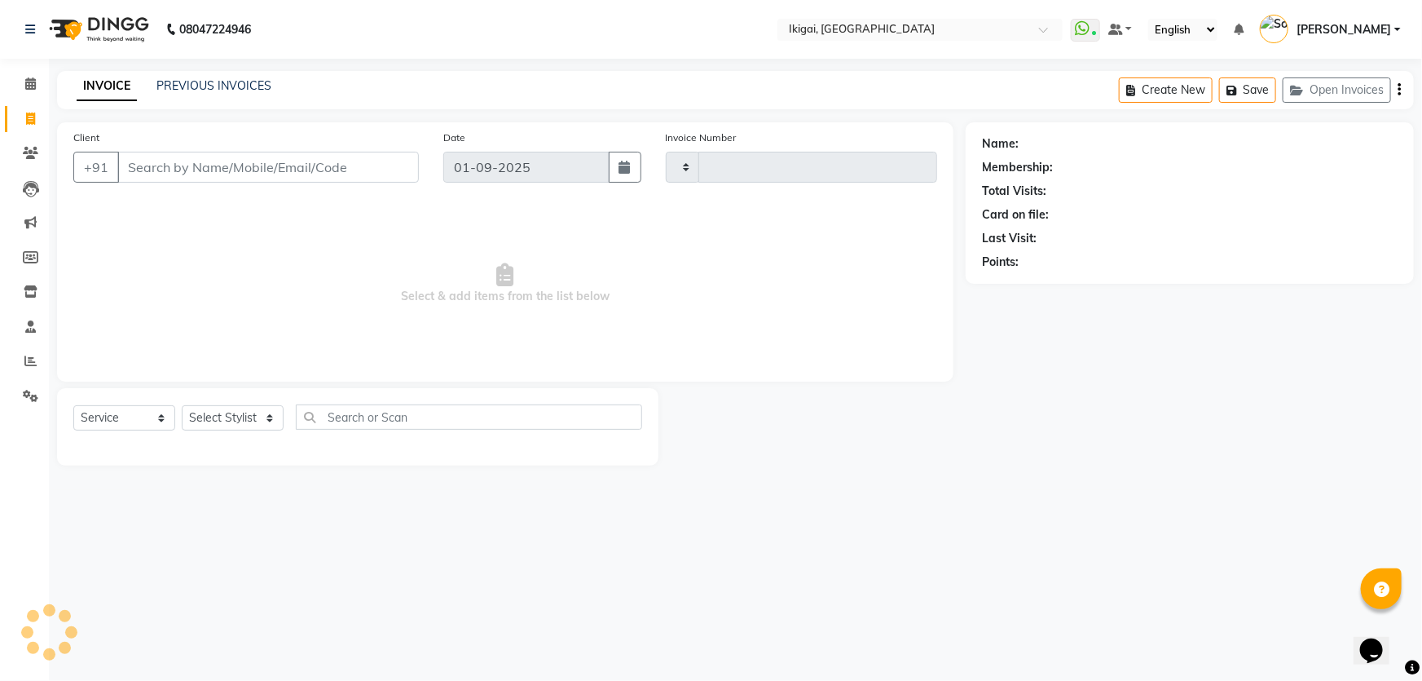
type input "1865"
select select "4429"
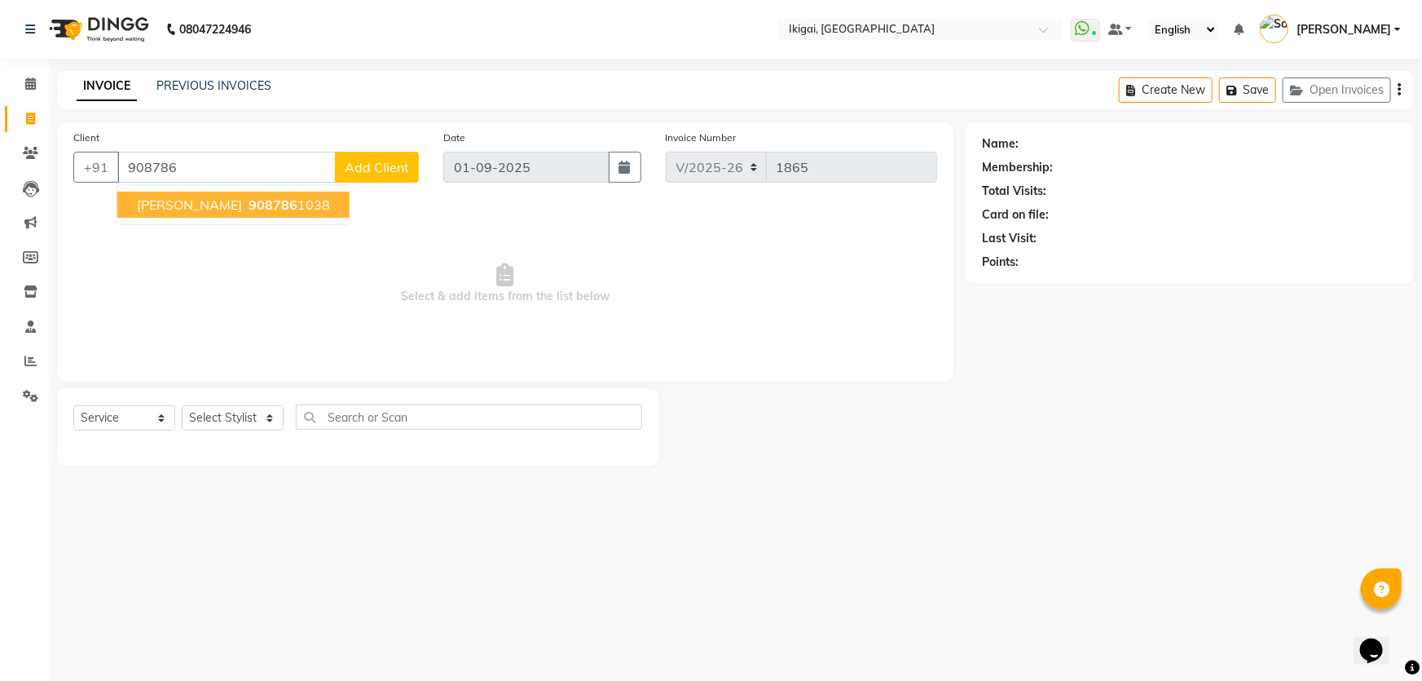
click at [271, 203] on span "908786" at bounding box center [273, 204] width 49 height 16
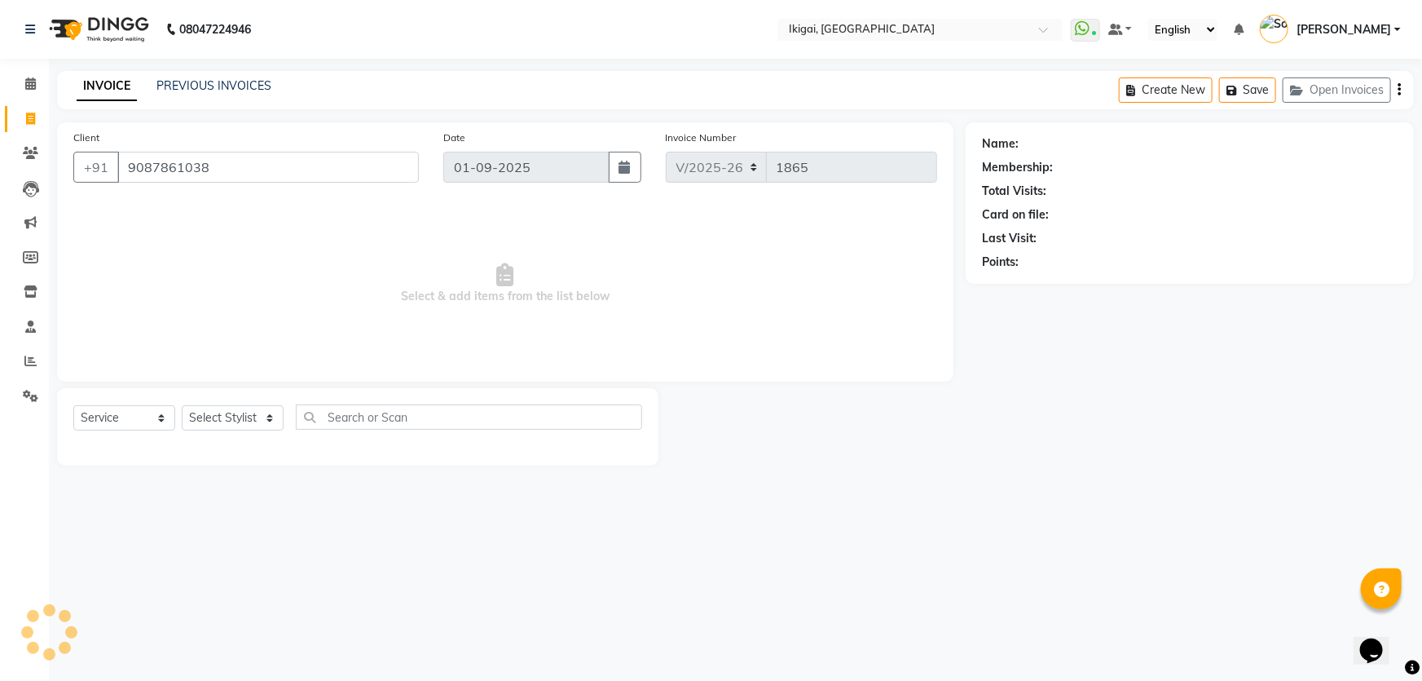
type input "9087861038"
select select "2: Object"
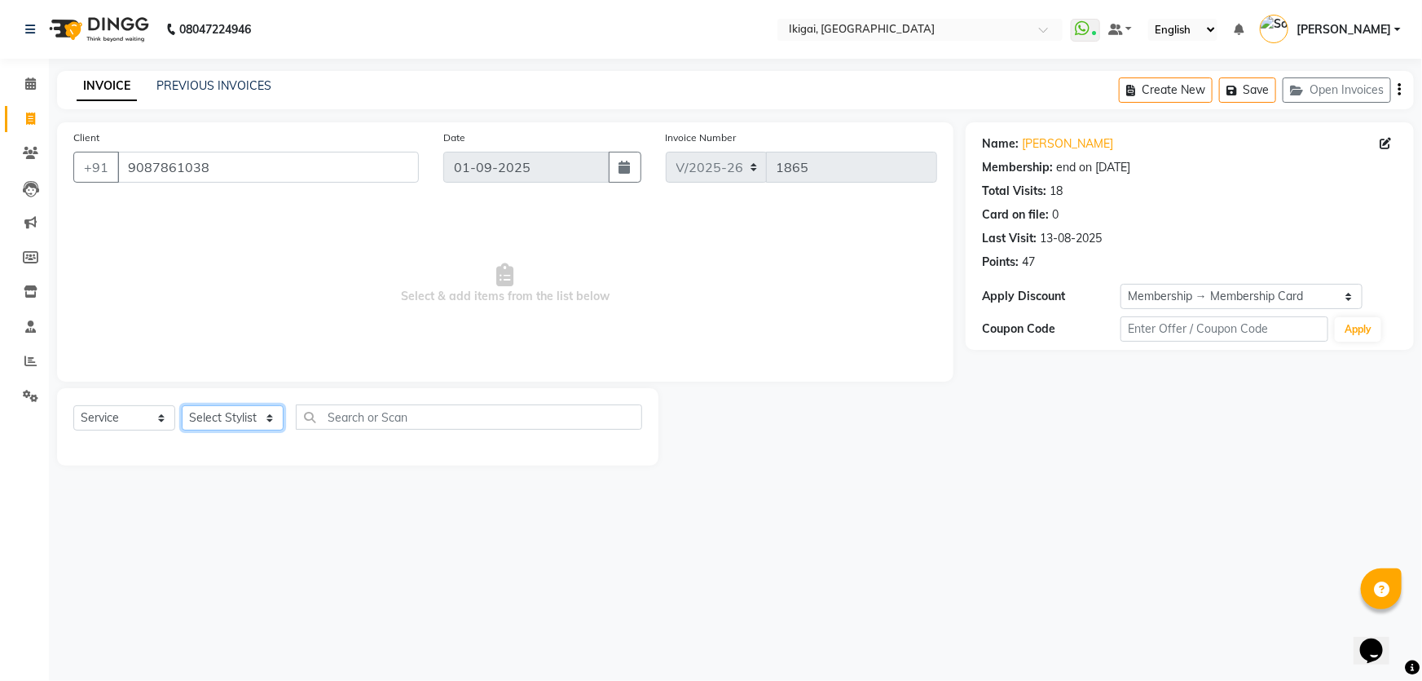
click at [245, 415] on select "Select Stylist [PERSON_NAME] gopal 2 [PERSON_NAME] [PERSON_NAME] [PERSON_NAME] …" at bounding box center [233, 417] width 102 height 25
select select "24732"
click at [182, 405] on select "Select Stylist [PERSON_NAME] gopal 2 [PERSON_NAME] [PERSON_NAME] [PERSON_NAME] …" at bounding box center [233, 417] width 102 height 25
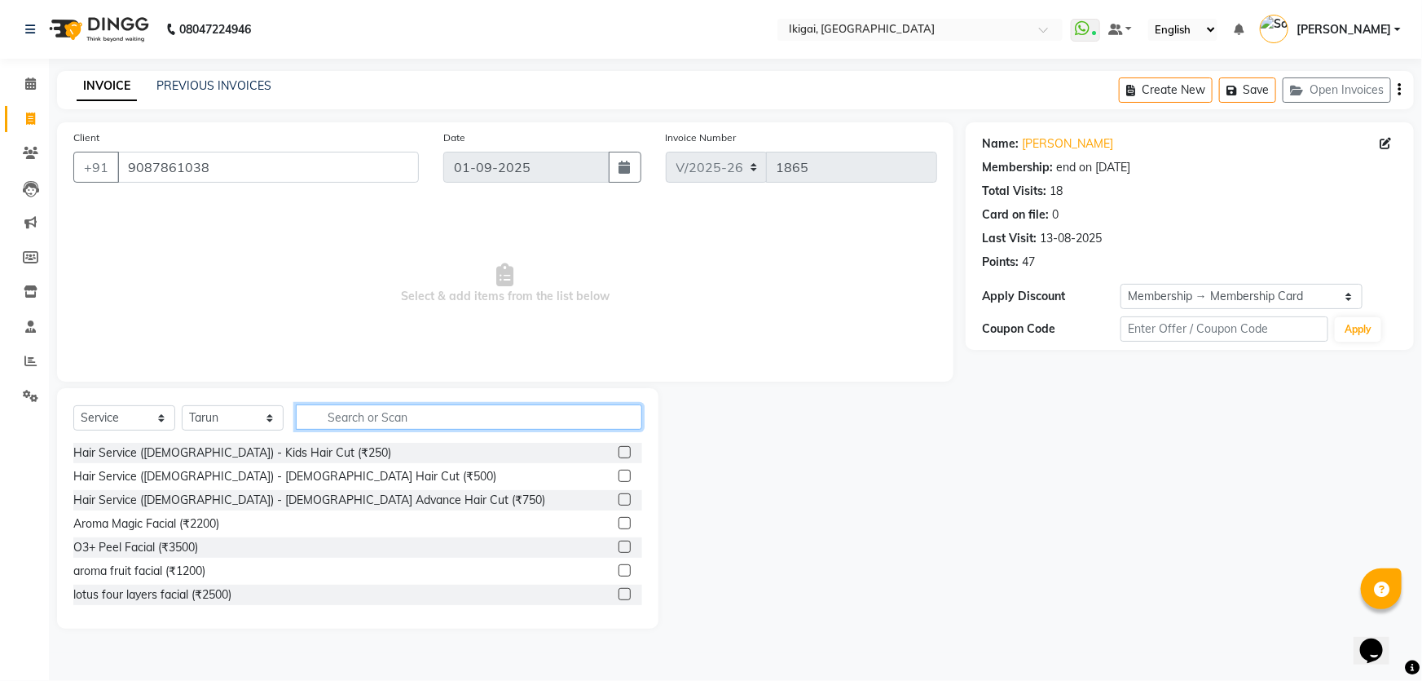
click at [431, 425] on input "text" at bounding box center [469, 416] width 346 height 25
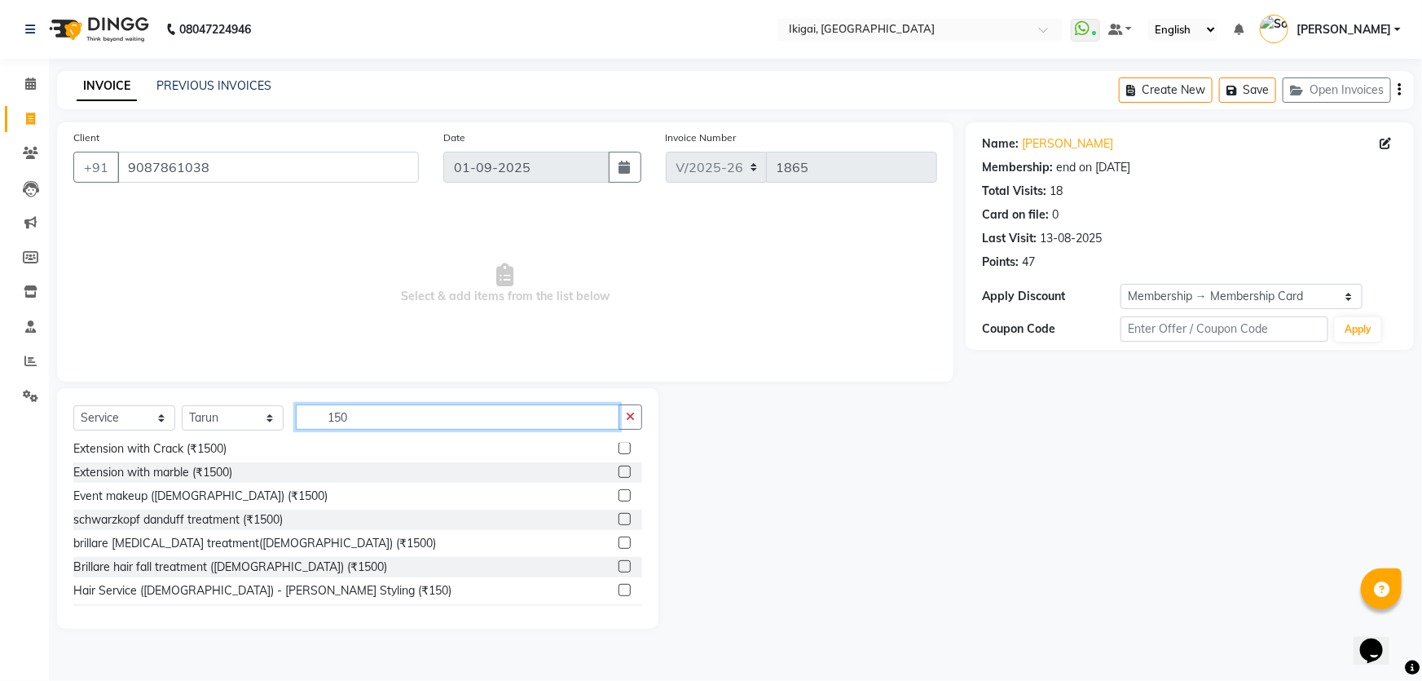
scroll to position [222, 0]
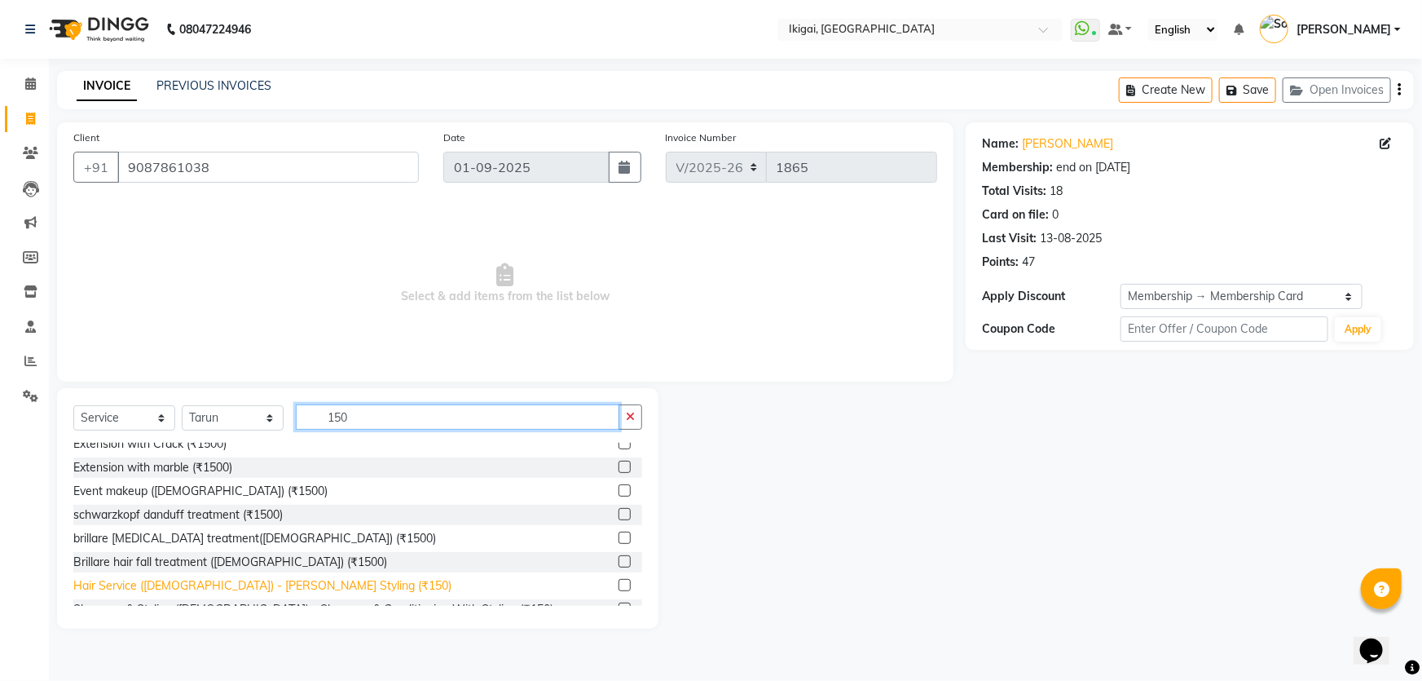
type input "150"
click at [284, 581] on div "Hair Service ([DEMOGRAPHIC_DATA]) - [PERSON_NAME] Styling (₹150)" at bounding box center [262, 585] width 378 height 17
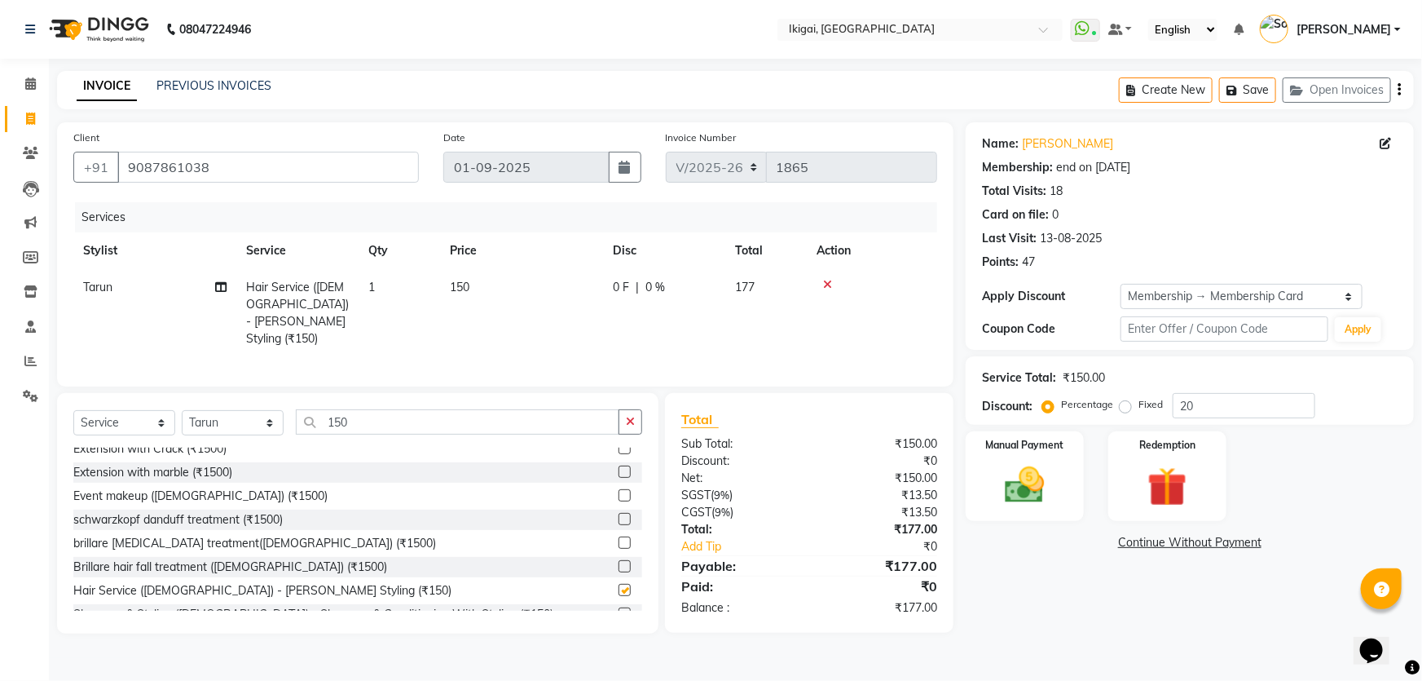
checkbox input "false"
click at [340, 420] on input "150" at bounding box center [458, 421] width 324 height 25
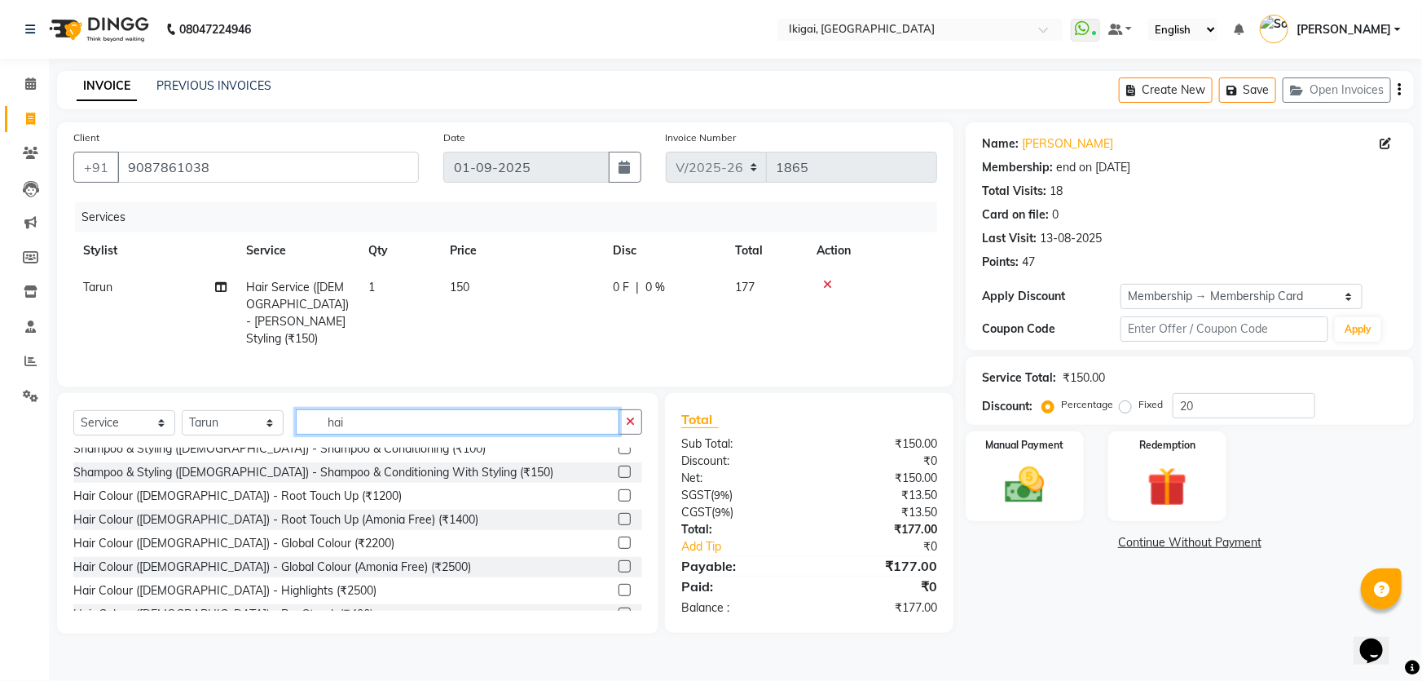
scroll to position [483, 0]
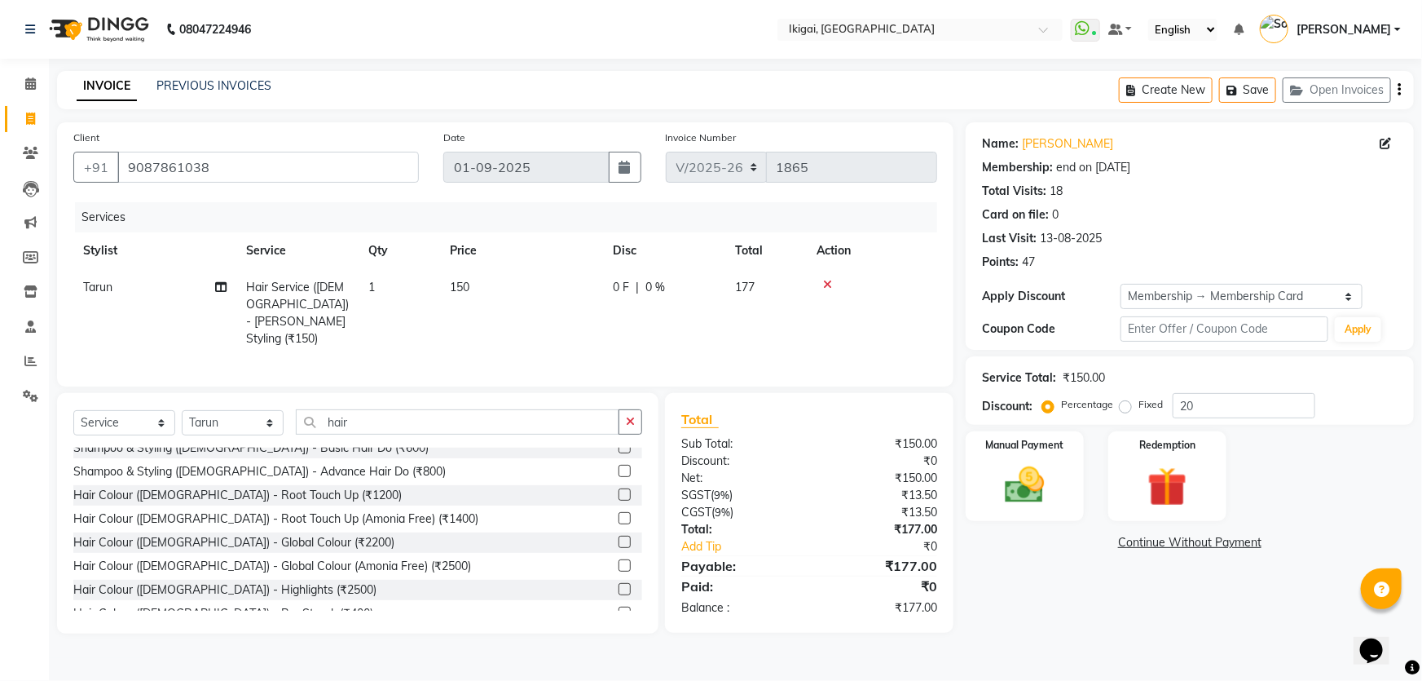
drag, startPoint x: 340, startPoint y: 417, endPoint x: 1030, endPoint y: 605, distance: 715.6
click at [1030, 605] on div "Name: [PERSON_NAME] Membership: end on [DATE] Total Visits: 18 Card on file: 0 …" at bounding box center [1196, 377] width 461 height 511
click at [434, 413] on input "hair" at bounding box center [458, 421] width 324 height 25
drag, startPoint x: 434, startPoint y: 413, endPoint x: 1113, endPoint y: 643, distance: 717.6
click at [1115, 643] on main "INVOICE PREVIOUS INVOICES Create New Save Open Invoices Client [PHONE_NUMBER] D…" at bounding box center [735, 364] width 1373 height 587
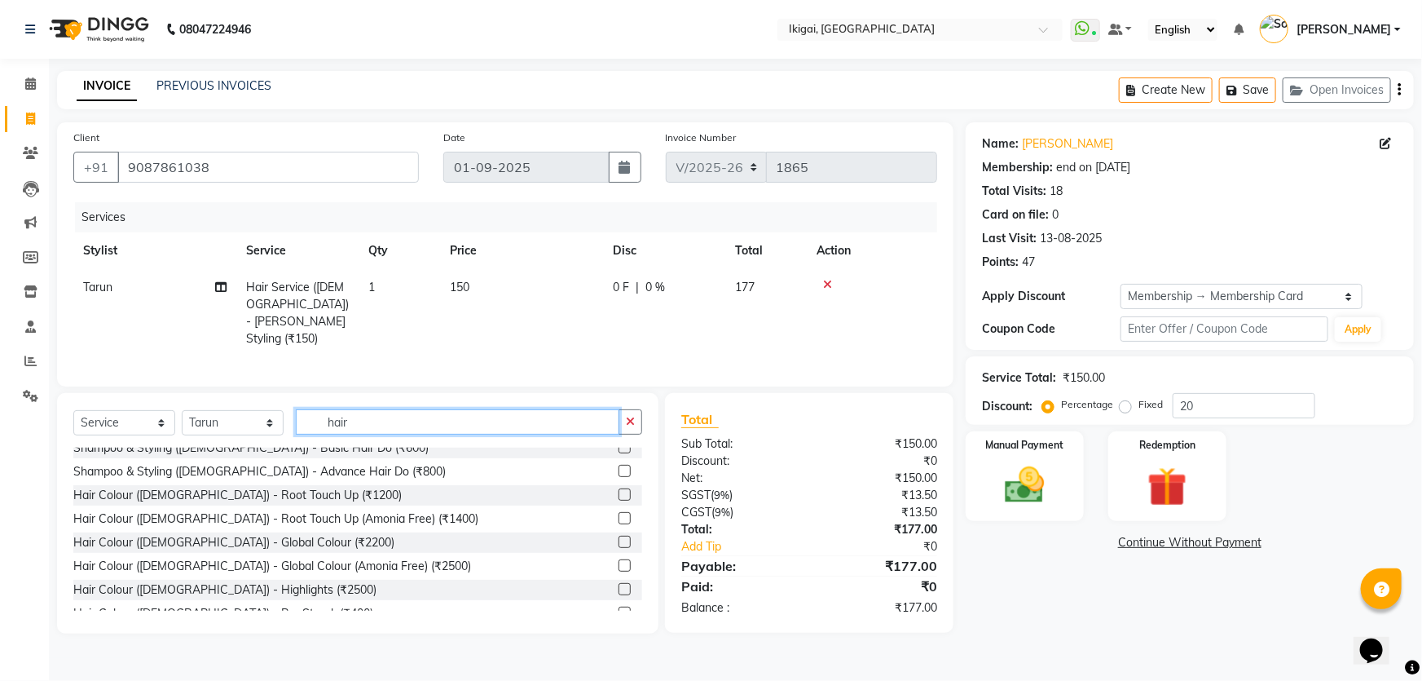
click at [430, 426] on input "hair" at bounding box center [458, 421] width 324 height 25
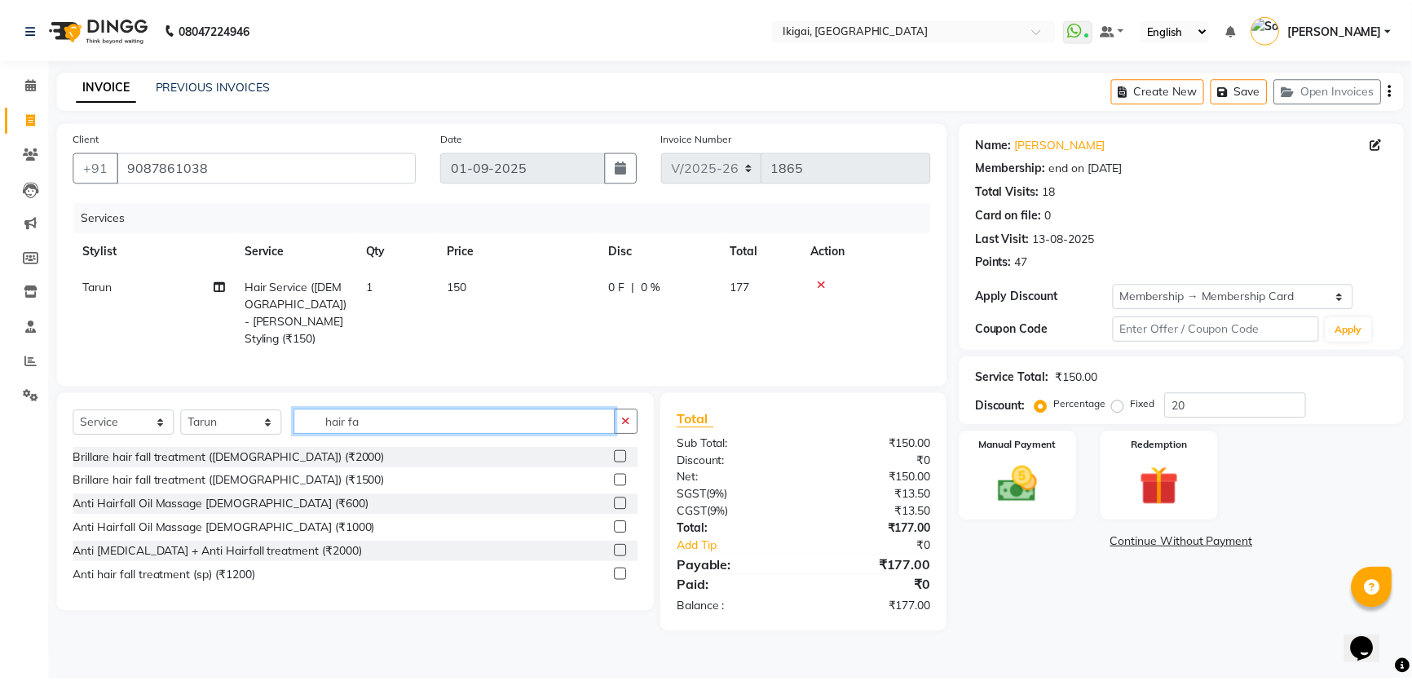
scroll to position [0, 0]
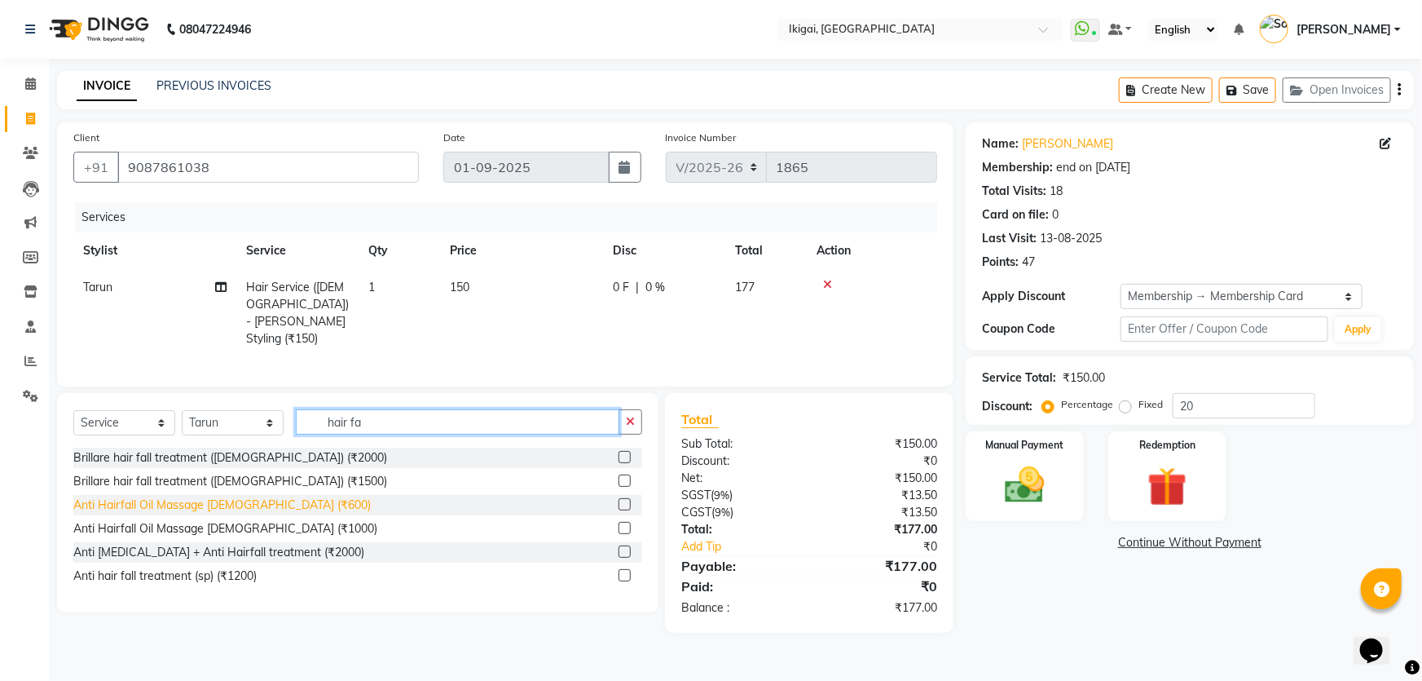
type input "hair fa"
click at [249, 498] on div "Anti Hairfall Oil Massage [DEMOGRAPHIC_DATA] (₹600)" at bounding box center [222, 504] width 298 height 17
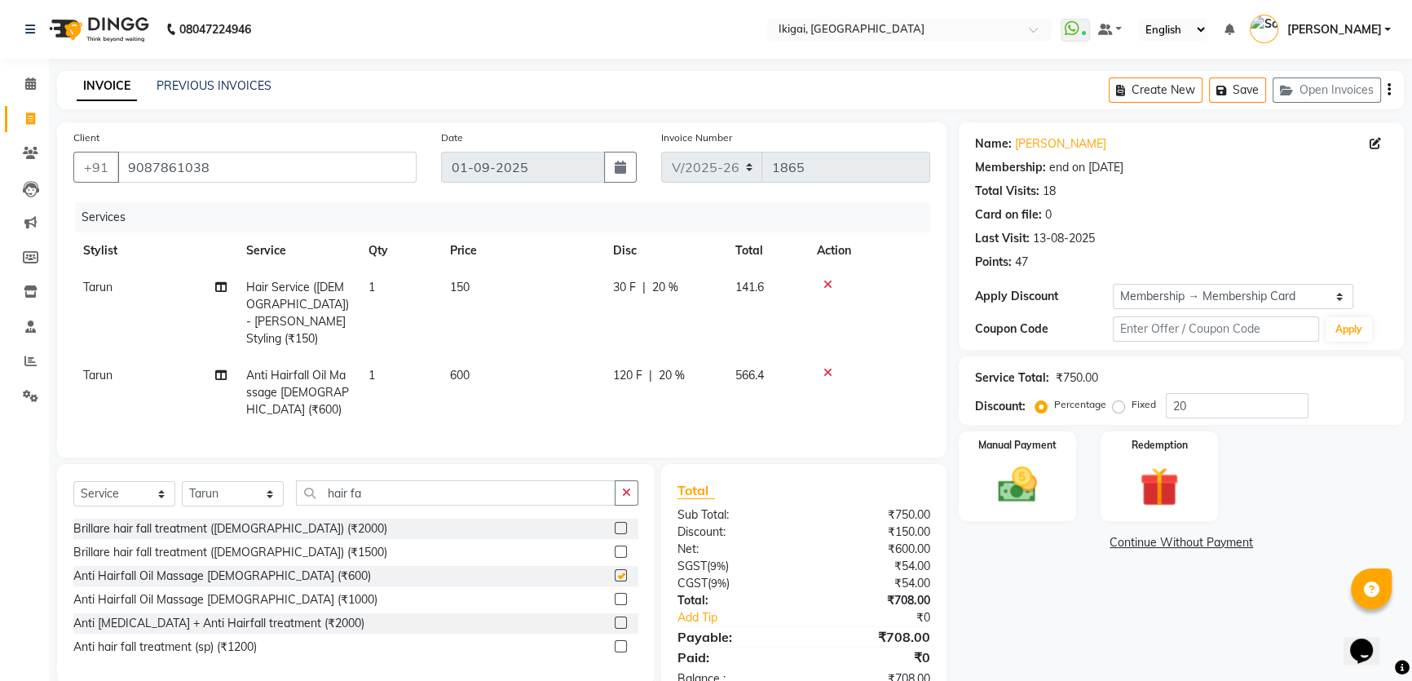
checkbox input "false"
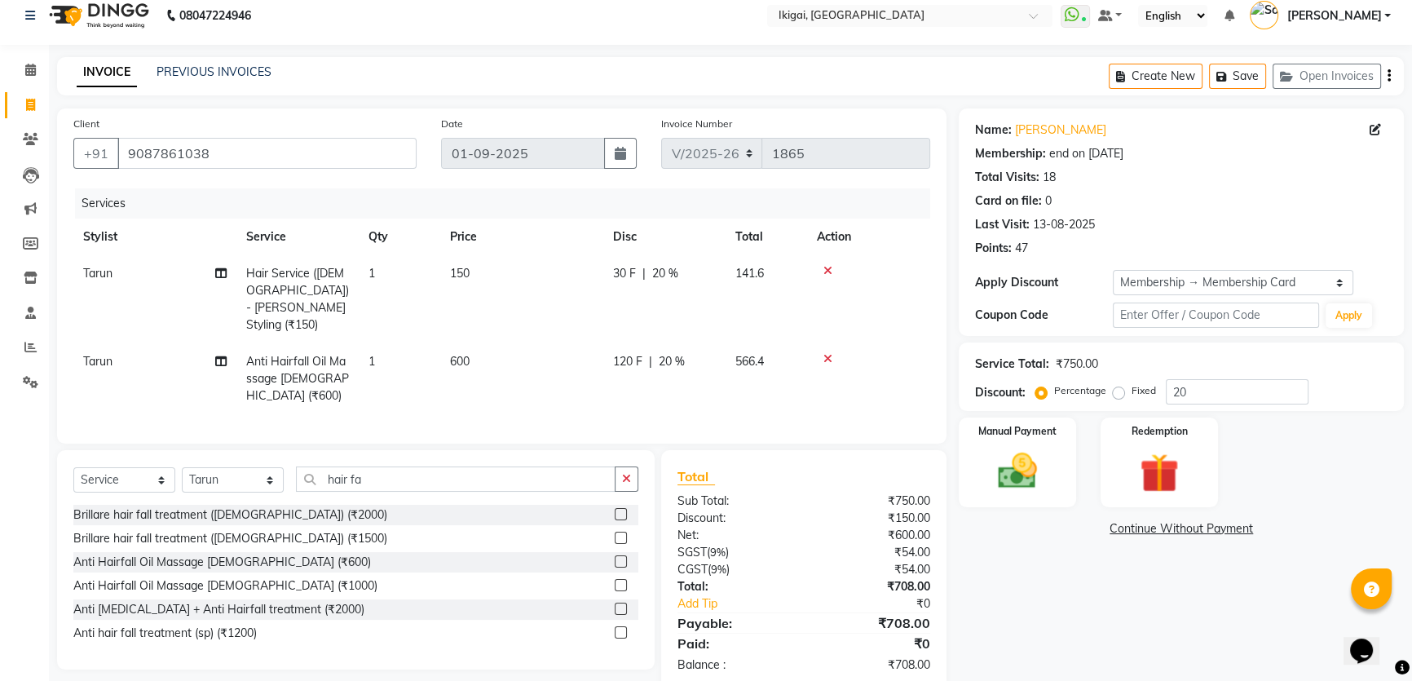
scroll to position [24, 0]
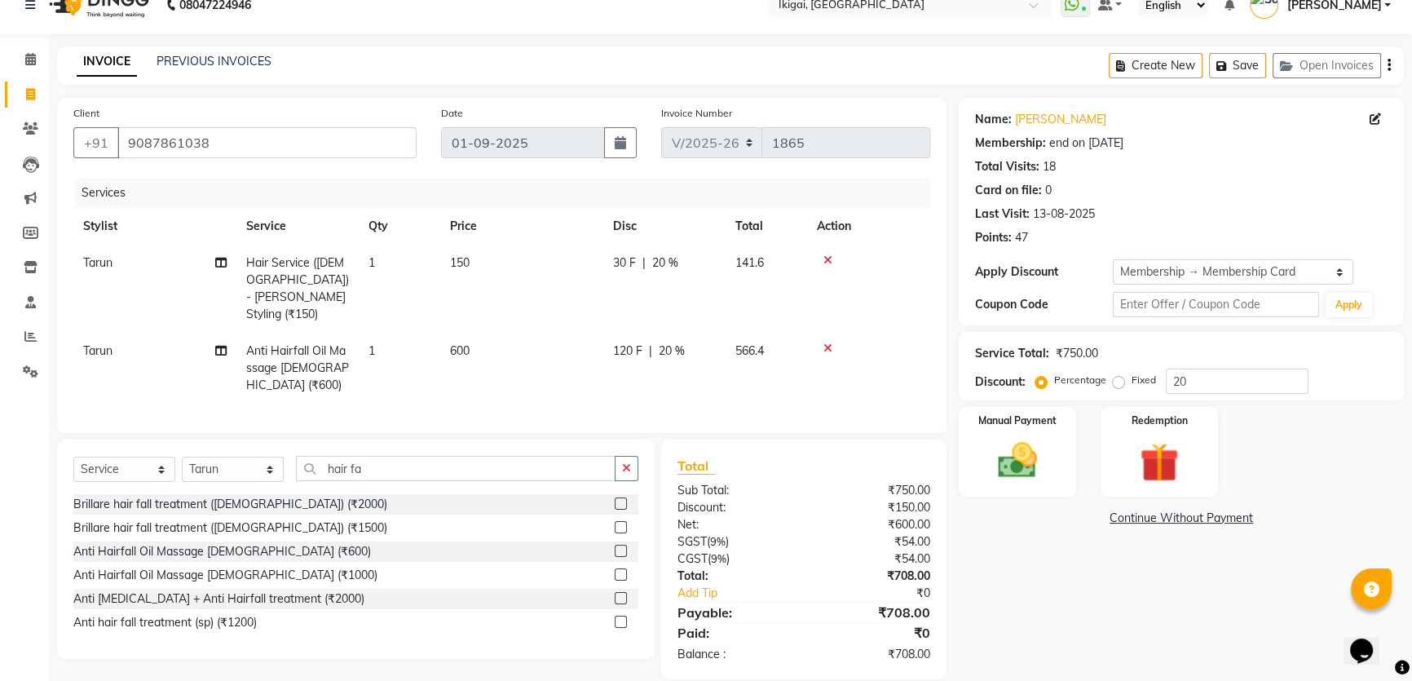
click at [659, 259] on span "20 %" at bounding box center [665, 262] width 26 height 17
select select "24732"
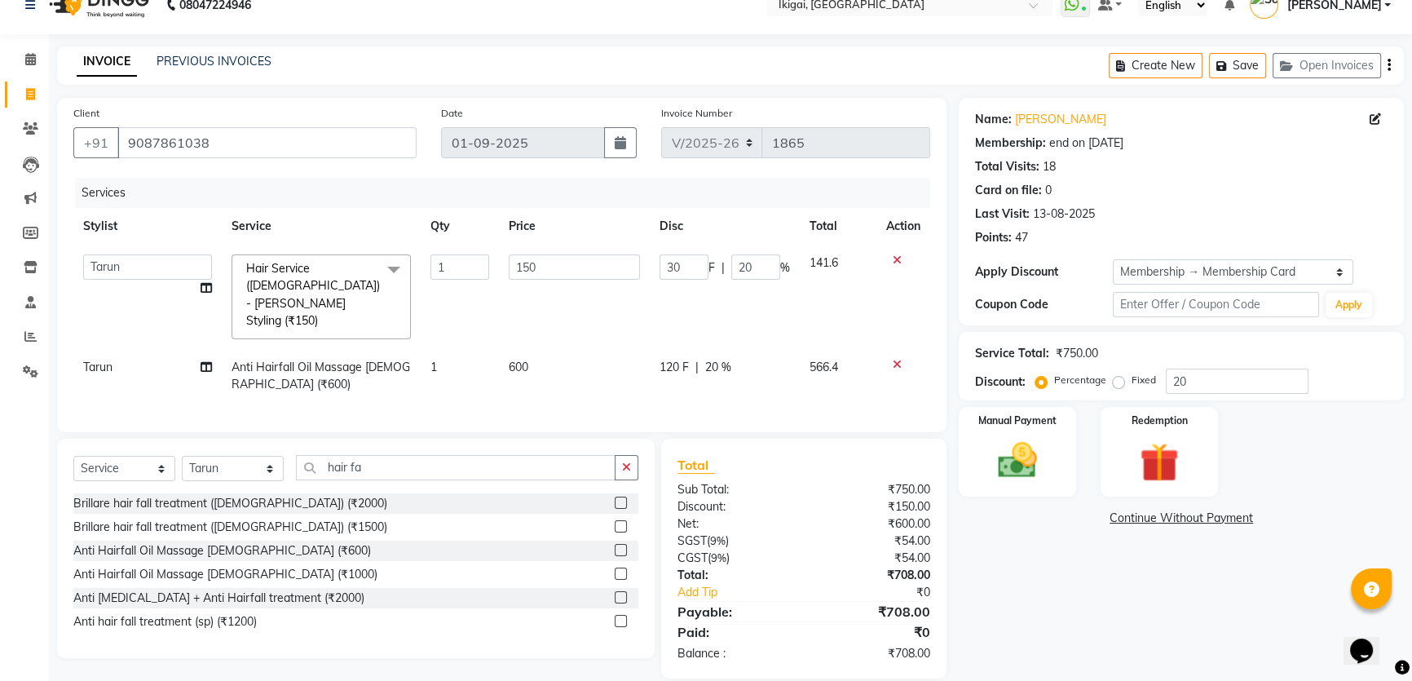
scroll to position [22, 0]
click at [740, 269] on input "20" at bounding box center [755, 269] width 49 height 25
type input "0"
drag, startPoint x: 1088, startPoint y: 580, endPoint x: 910, endPoint y: 456, distance: 217.3
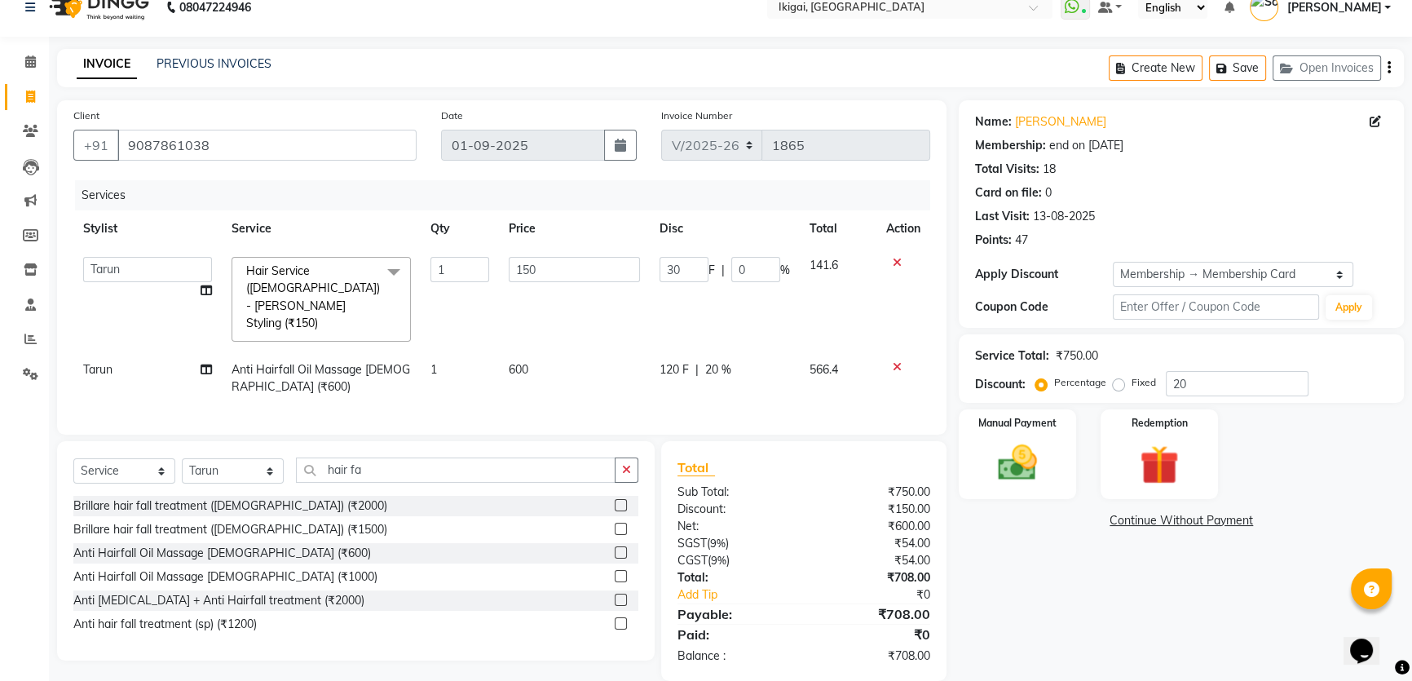
click at [1087, 580] on div "Name: [PERSON_NAME] Membership: end on [DATE] Total Visits: 18 Card on file: 0 …" at bounding box center [1187, 390] width 457 height 580
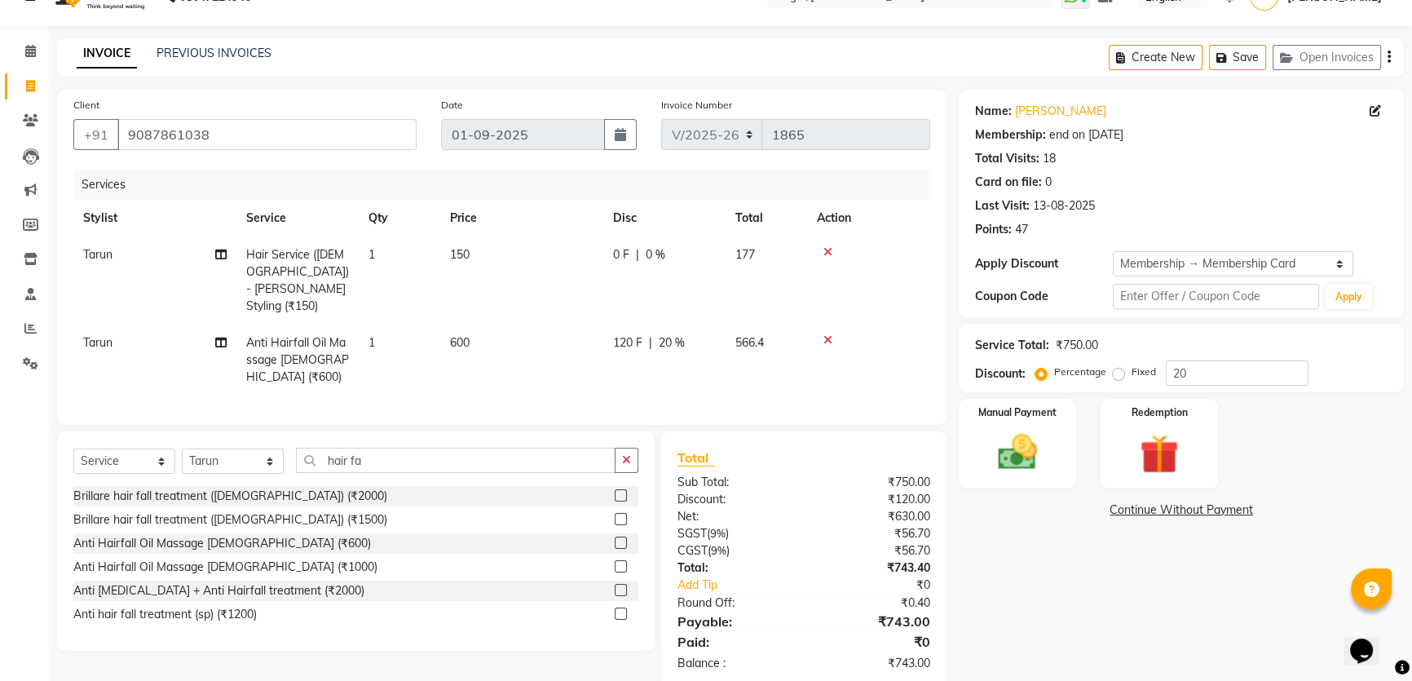
scroll to position [41, 0]
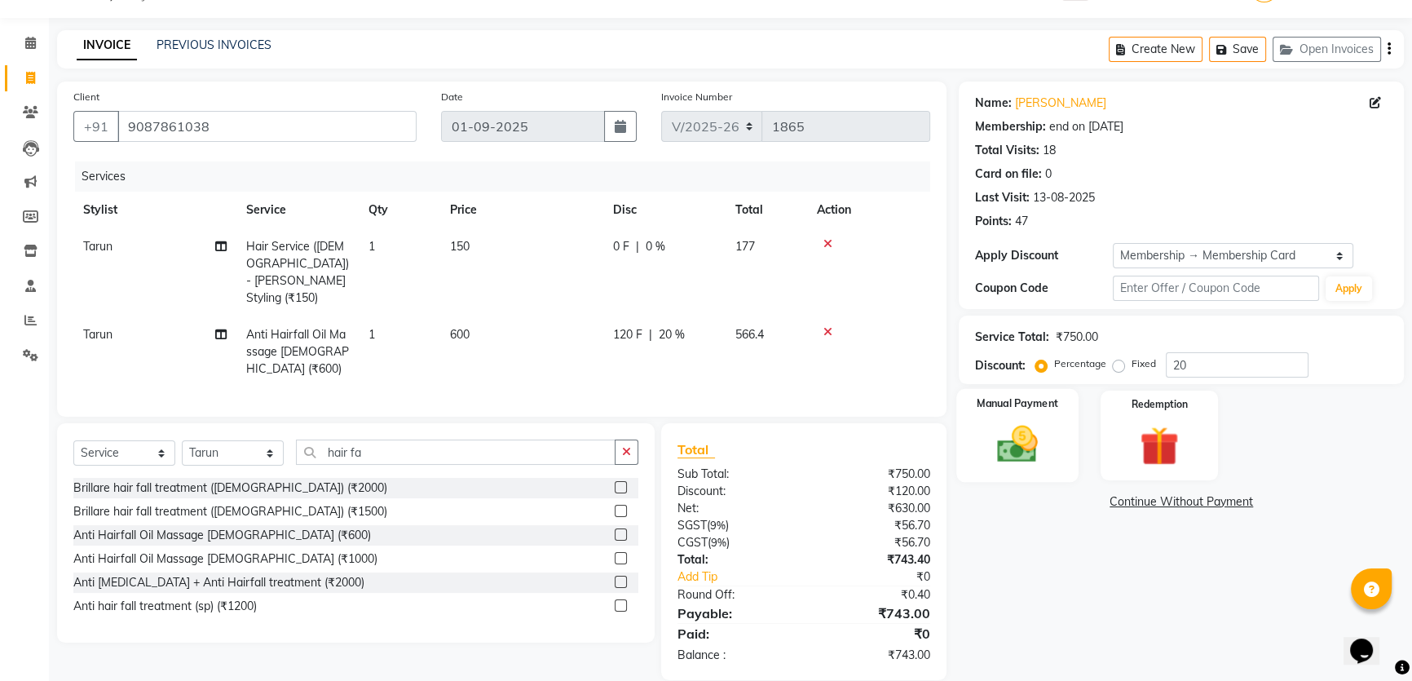
click at [1025, 455] on img at bounding box center [1018, 444] width 66 height 46
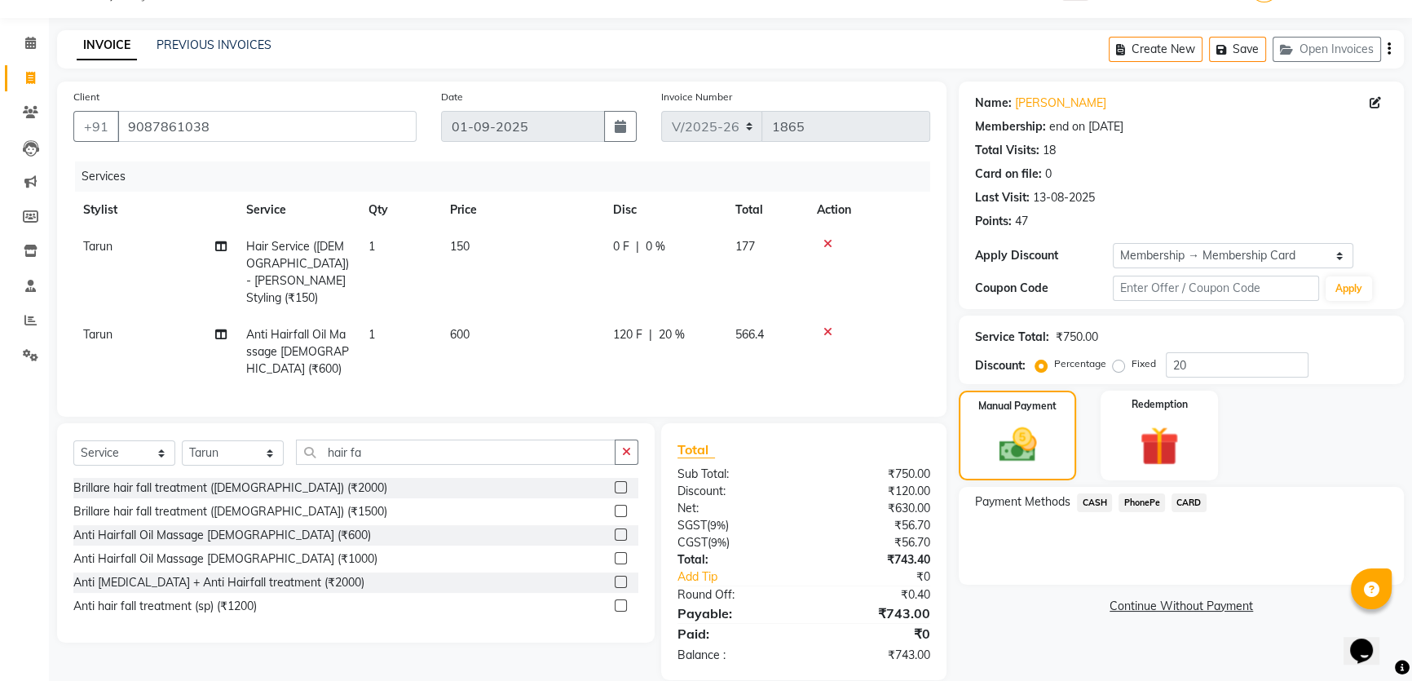
click at [1193, 502] on span "CARD" at bounding box center [1188, 502] width 35 height 19
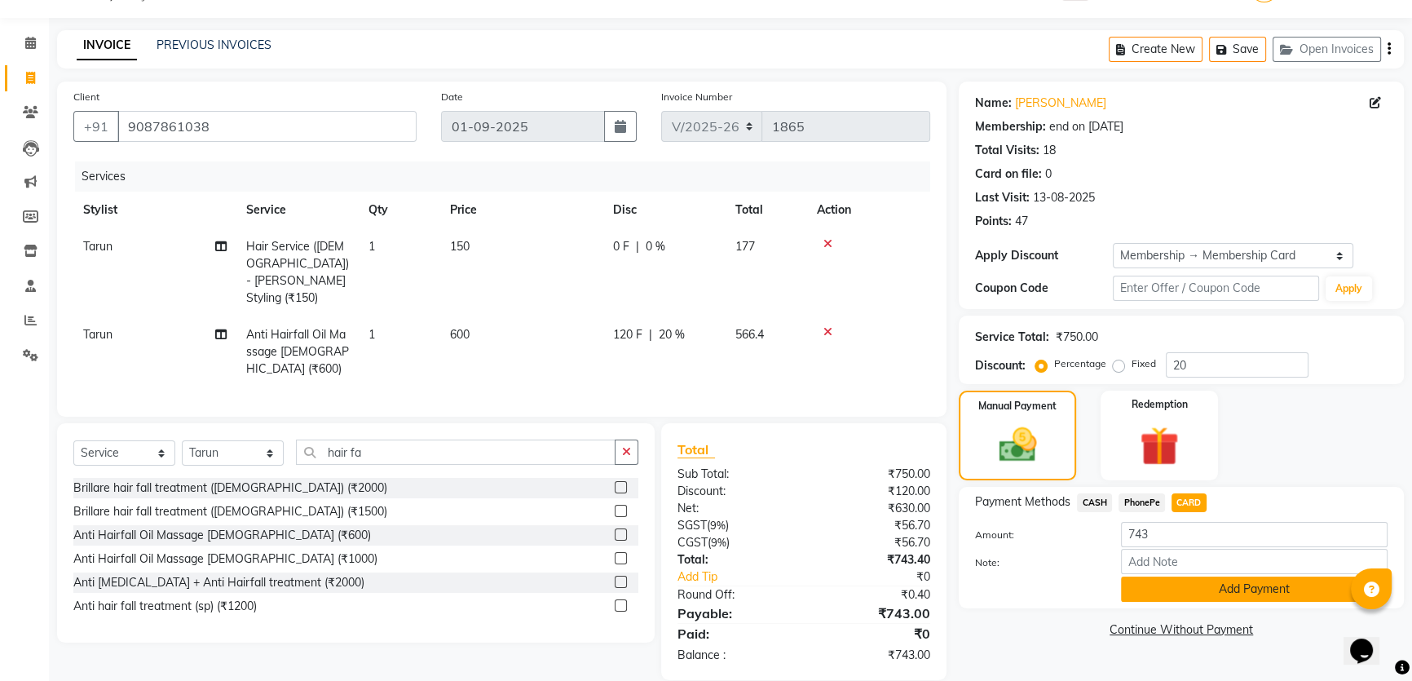
click at [1210, 589] on button "Add Payment" at bounding box center [1254, 588] width 267 height 25
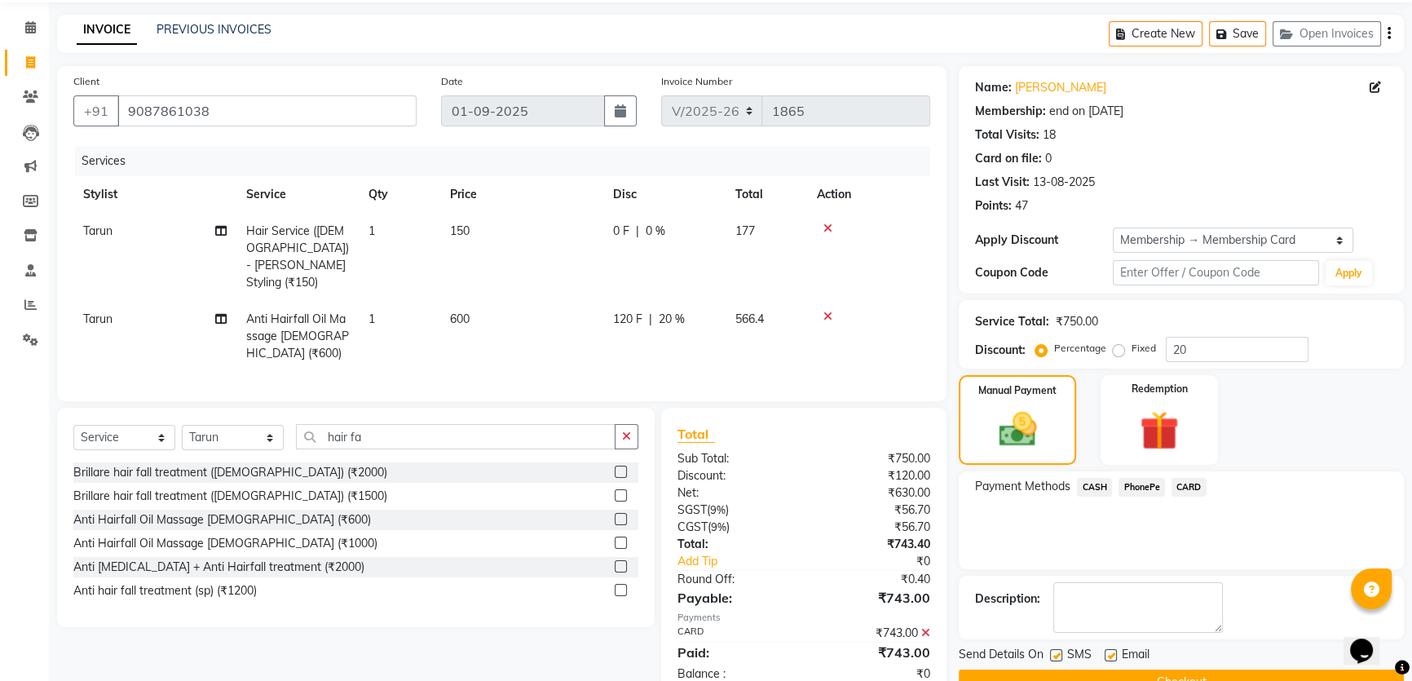
scroll to position [133, 0]
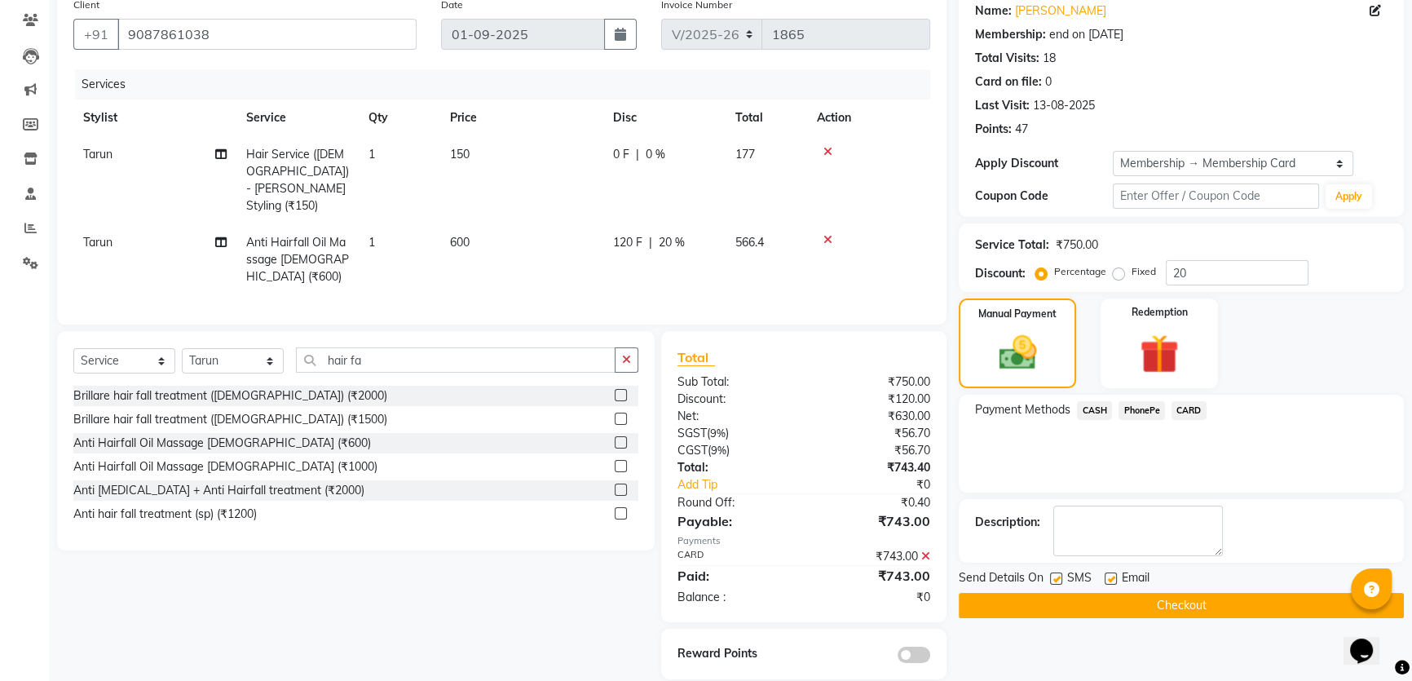
click at [1192, 603] on button "Checkout" at bounding box center [1181, 605] width 445 height 25
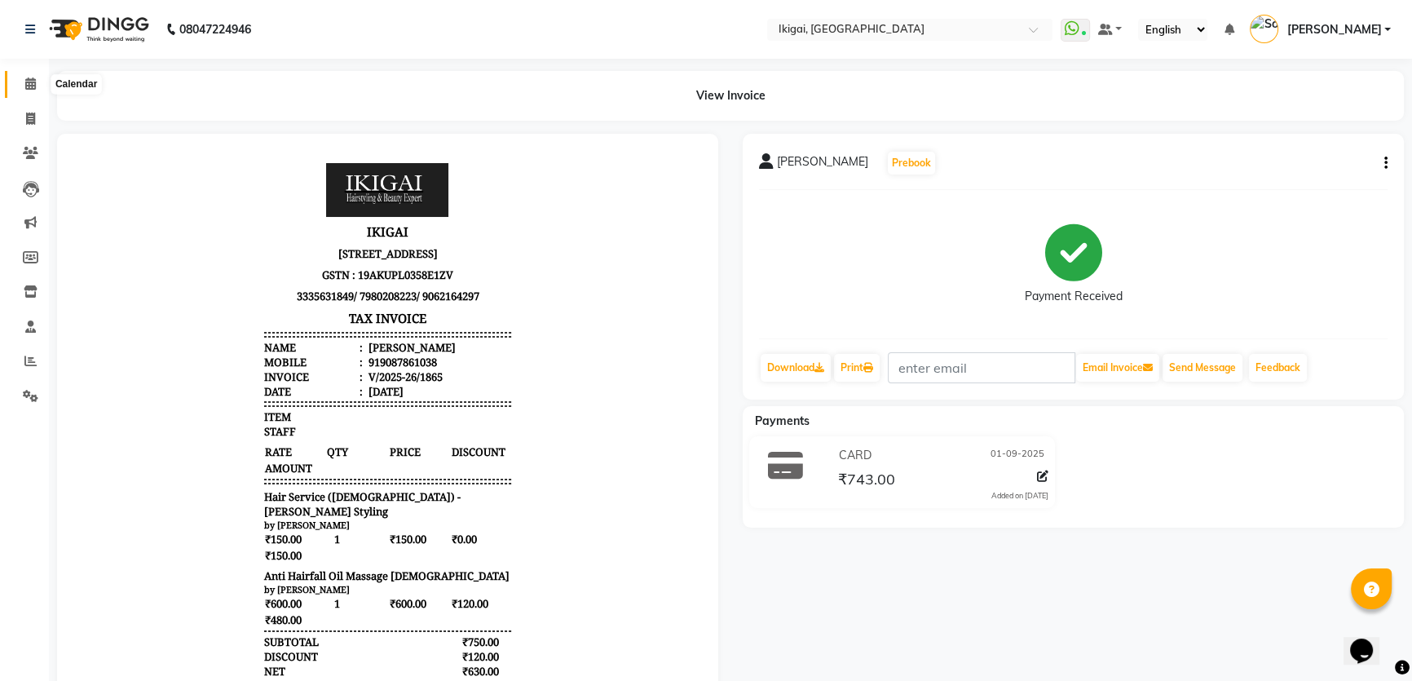
click at [30, 78] on icon at bounding box center [30, 83] width 11 height 12
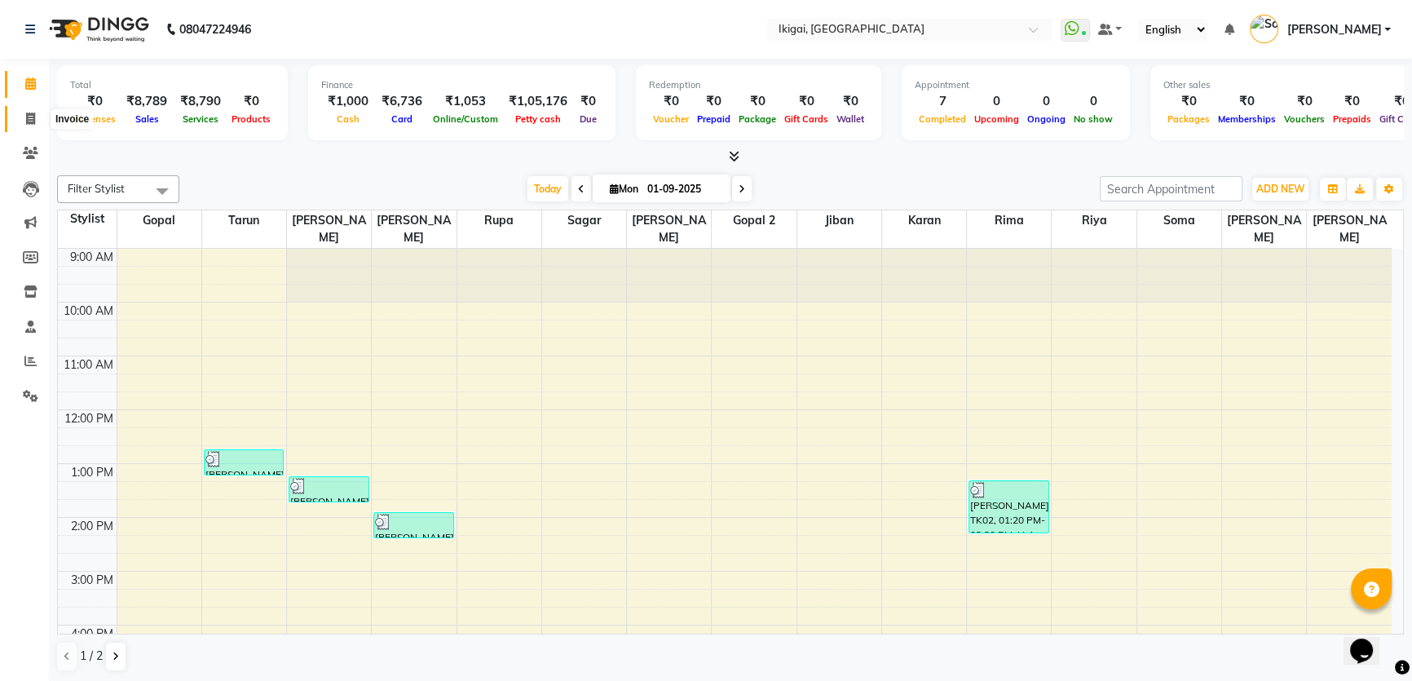
click at [26, 114] on icon at bounding box center [30, 118] width 9 height 12
select select "service"
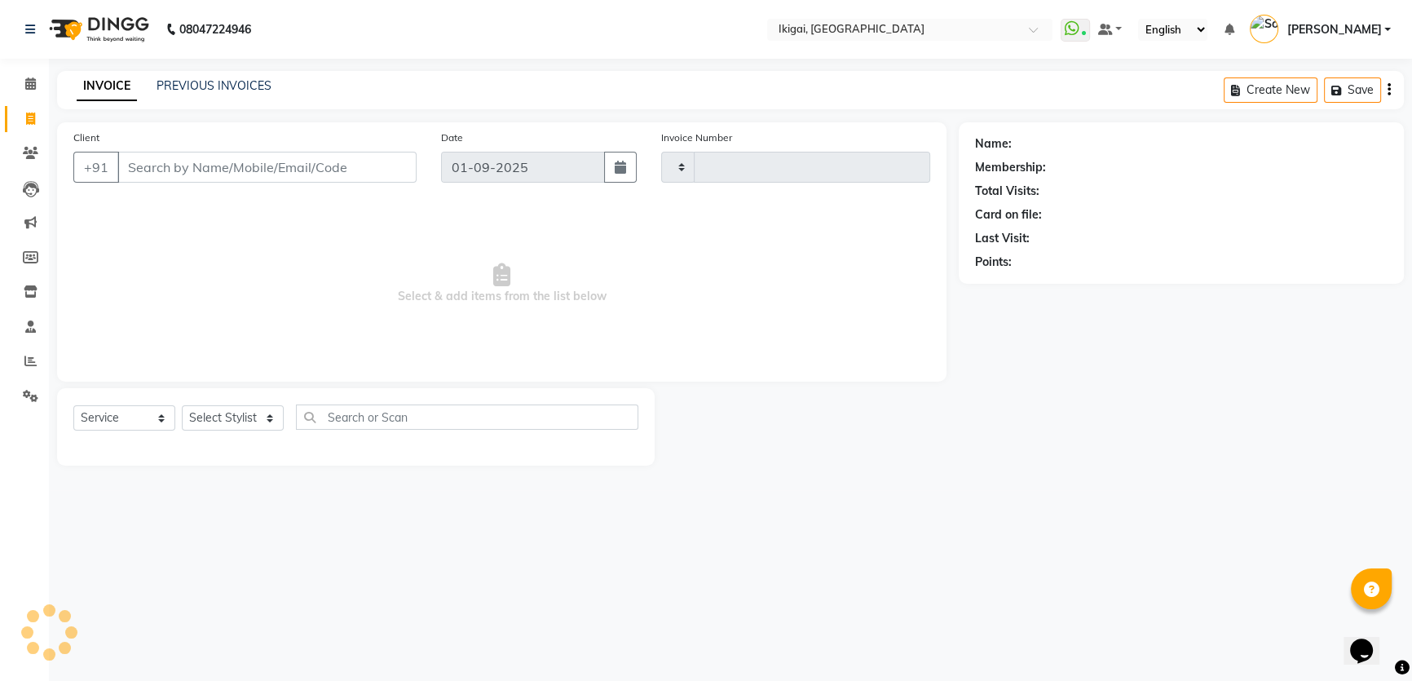
type input "1866"
select select "4429"
